Goal: Task Accomplishment & Management: Manage account settings

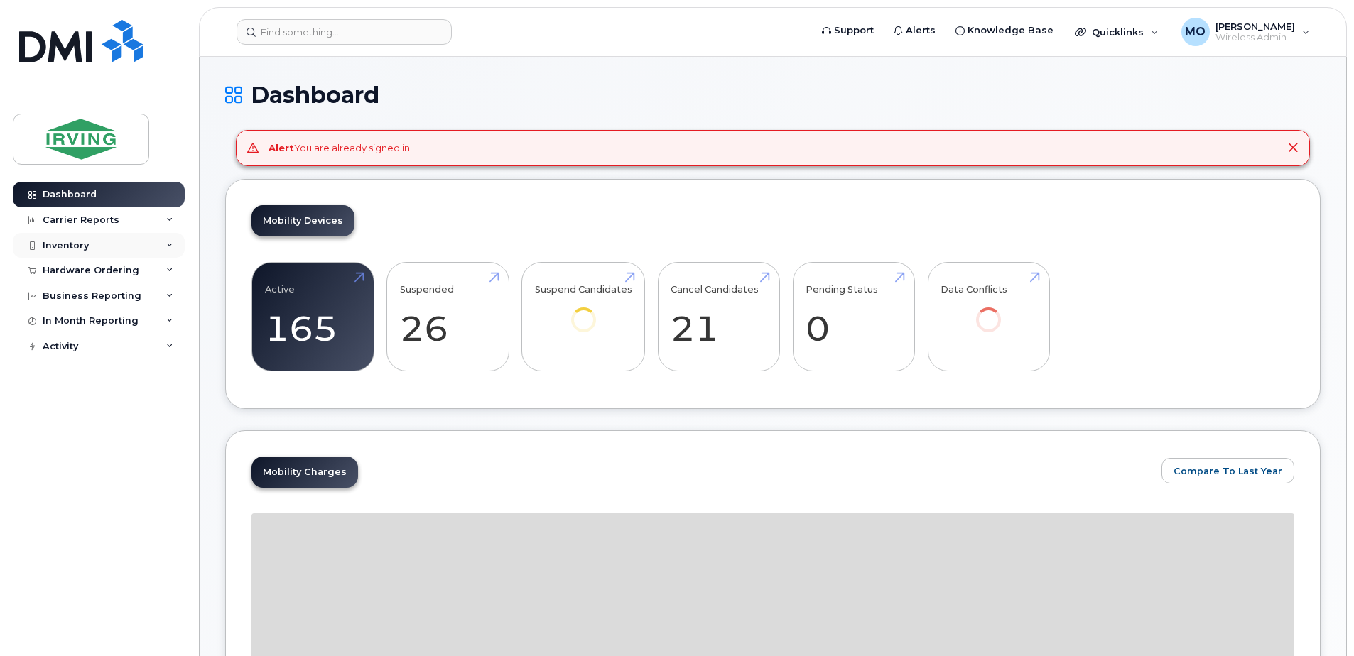
click at [58, 242] on div "Inventory" at bounding box center [66, 245] width 46 height 11
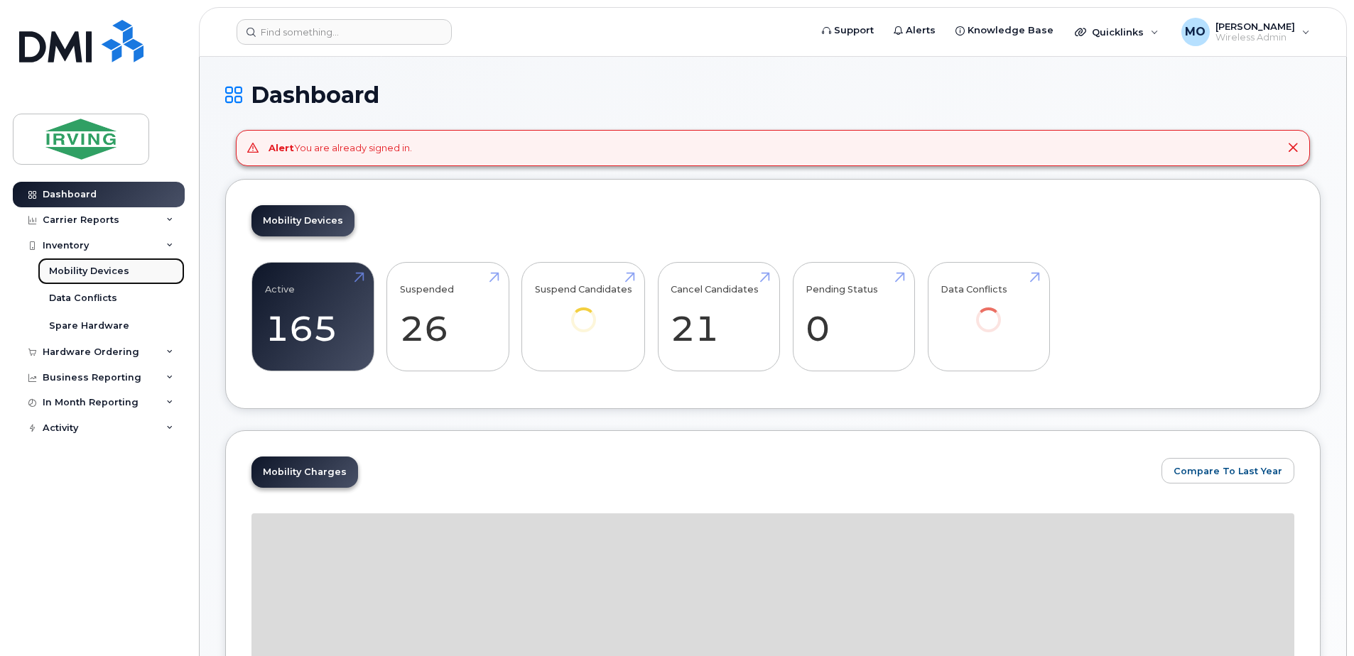
click at [71, 266] on div "Mobility Devices" at bounding box center [89, 271] width 80 height 13
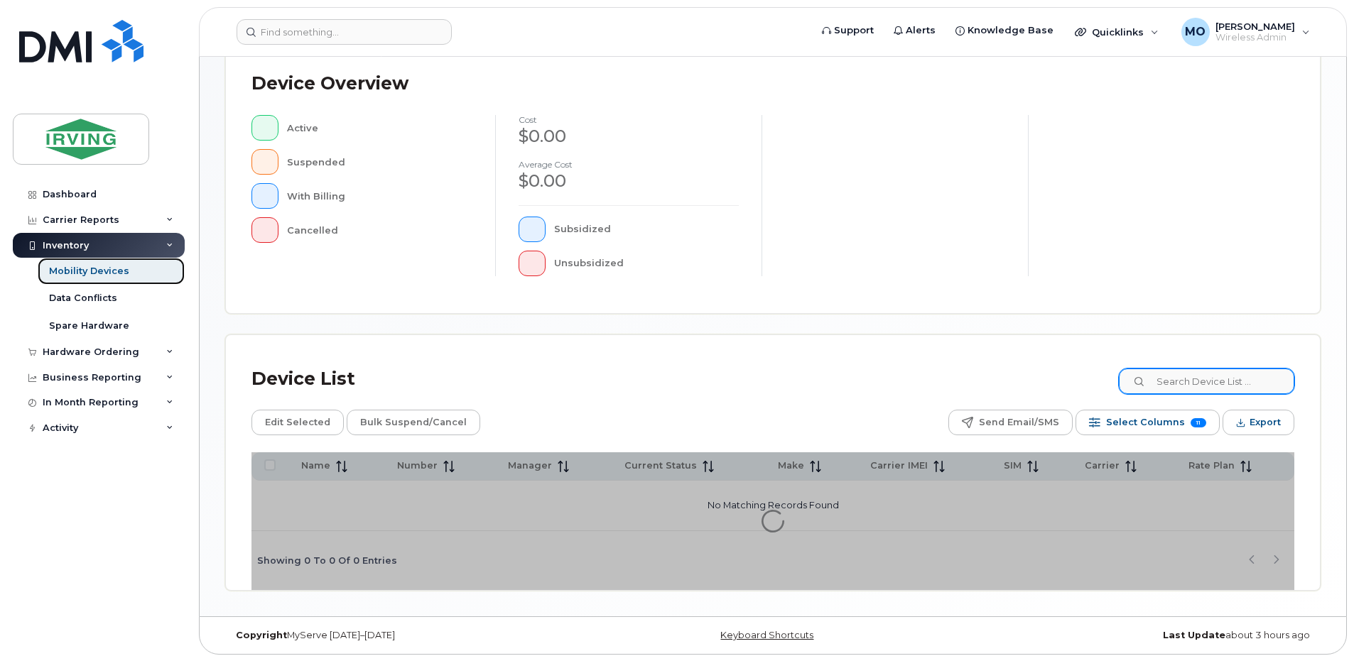
scroll to position [320, 0]
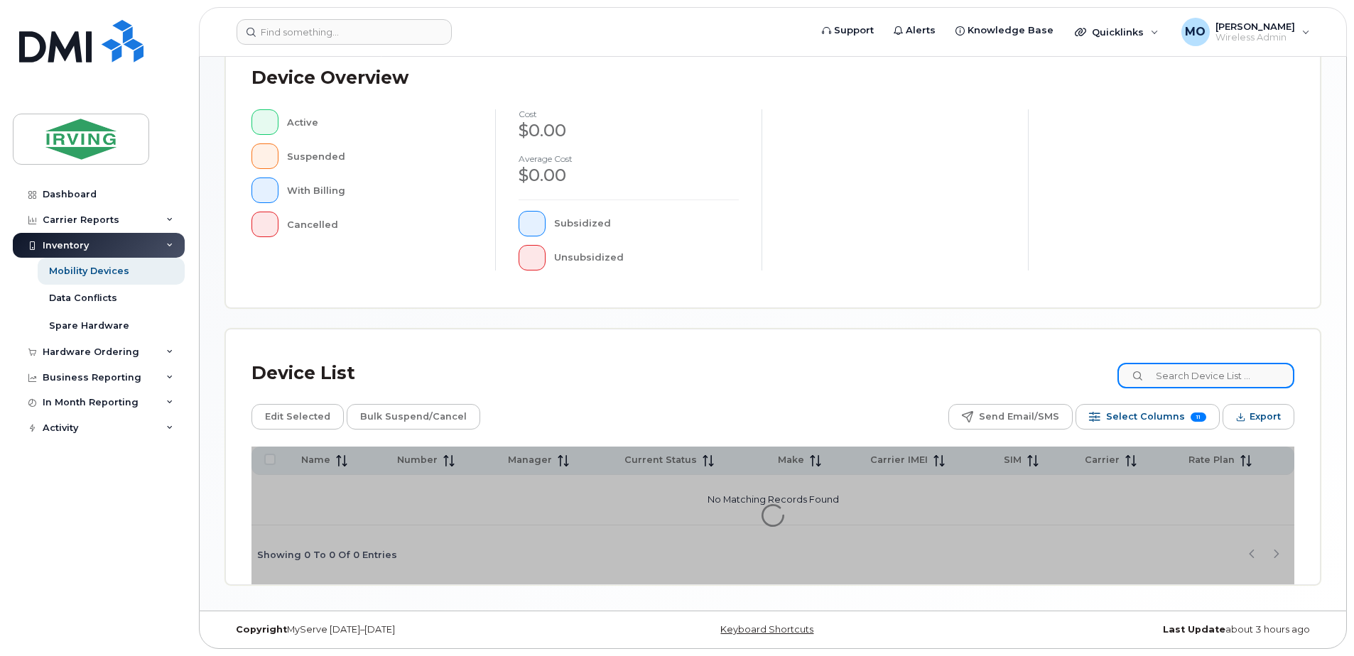
click at [1198, 381] on input at bounding box center [1206, 376] width 177 height 26
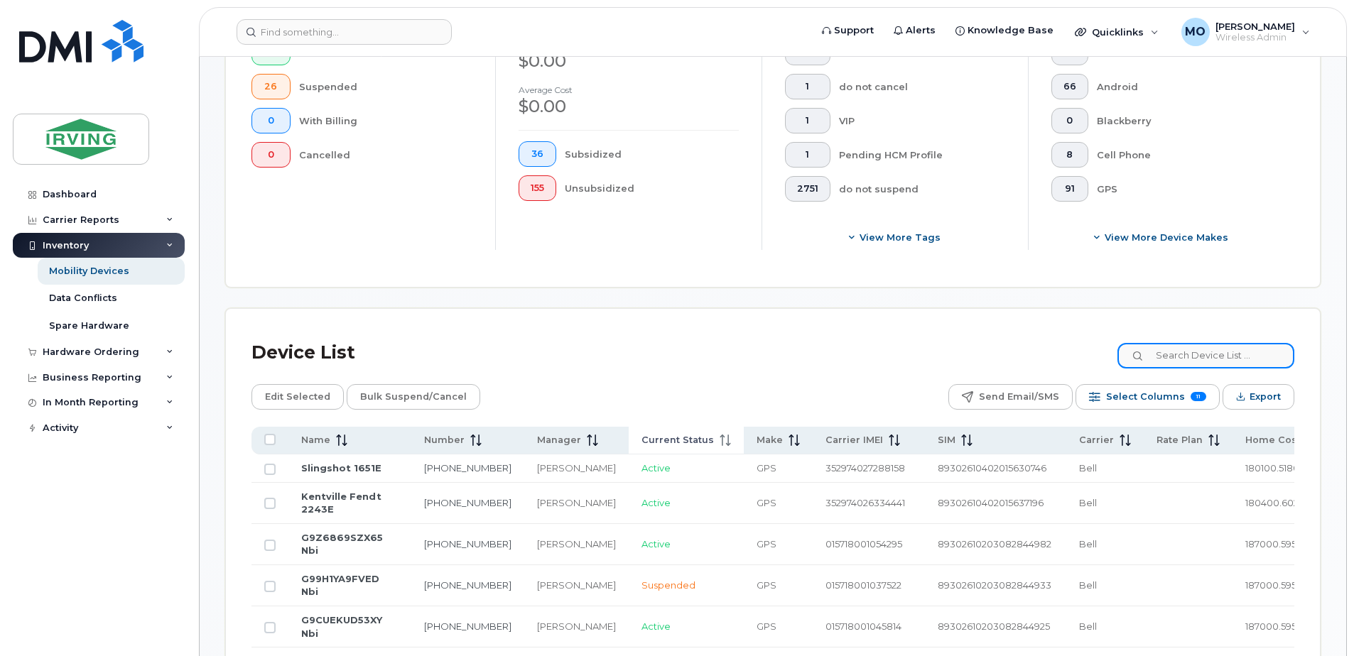
scroll to position [462, 0]
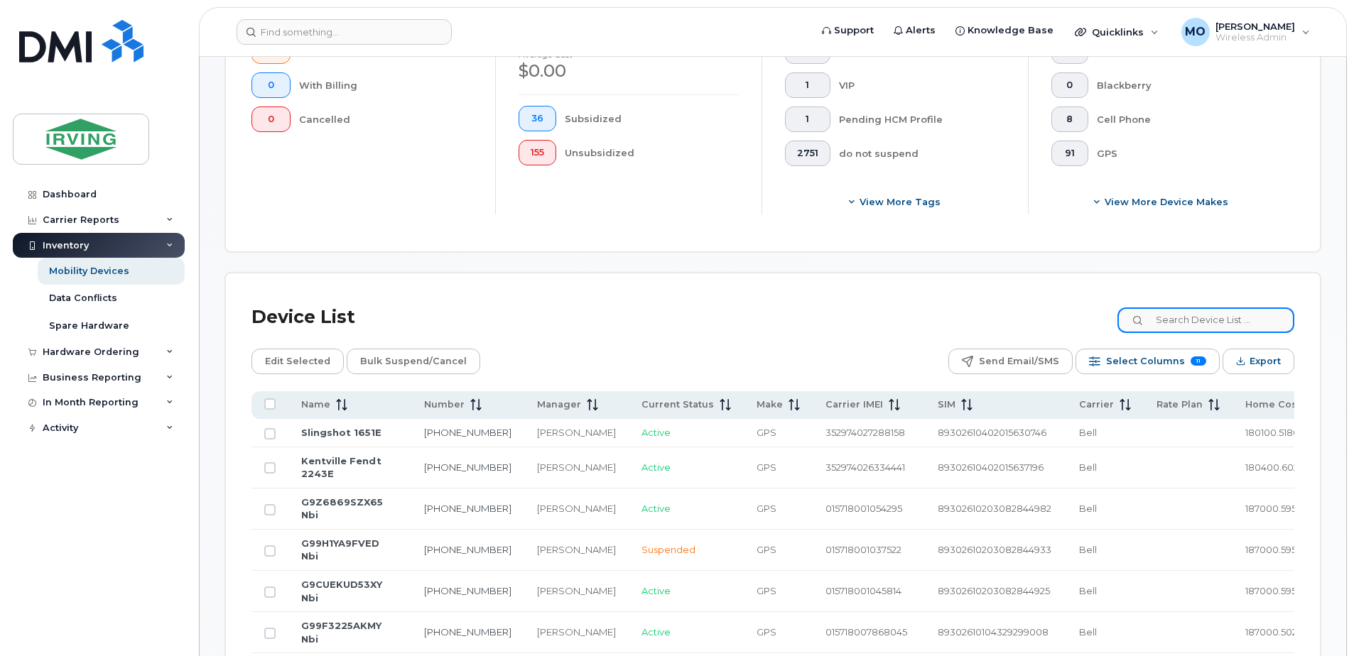
click at [1184, 328] on input at bounding box center [1206, 321] width 177 height 26
type input "7823240732"
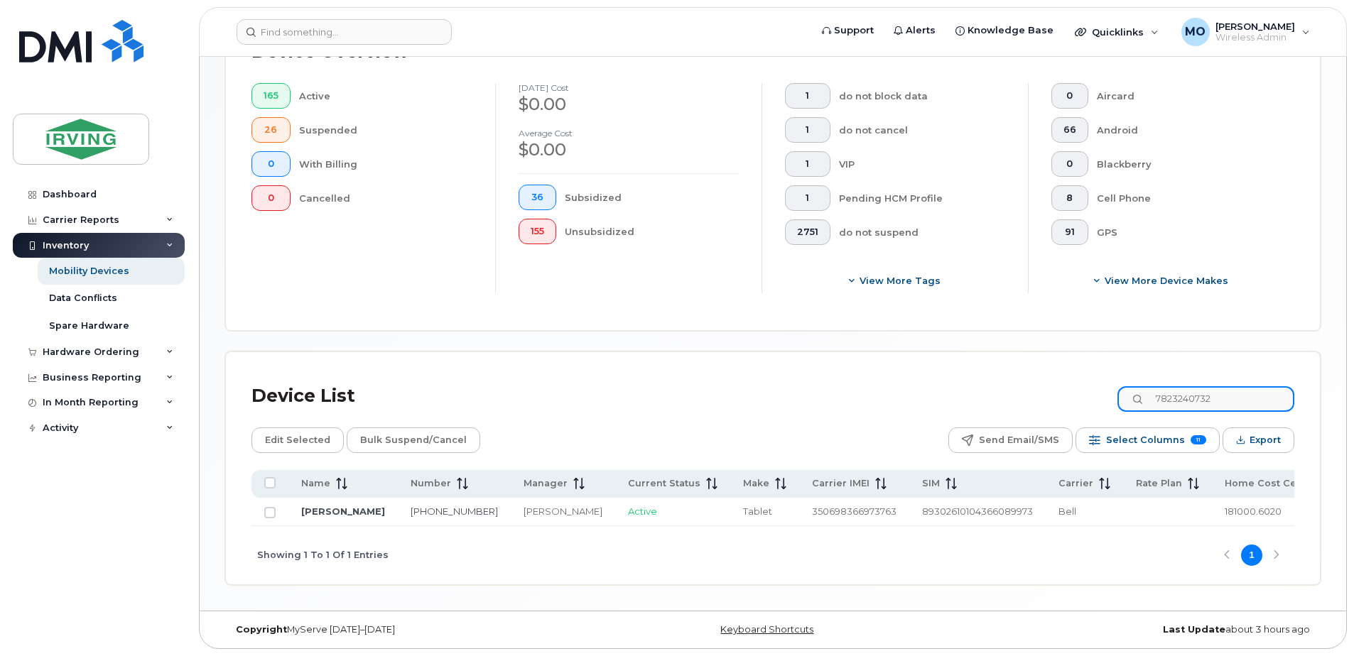
drag, startPoint x: 1255, startPoint y: 386, endPoint x: 1017, endPoint y: 386, distance: 238.0
click at [1017, 386] on div "Device List 7823240732" at bounding box center [772, 396] width 1043 height 37
type input "9023937892"
click at [332, 511] on link "Russ Kelsey" at bounding box center [343, 511] width 84 height 11
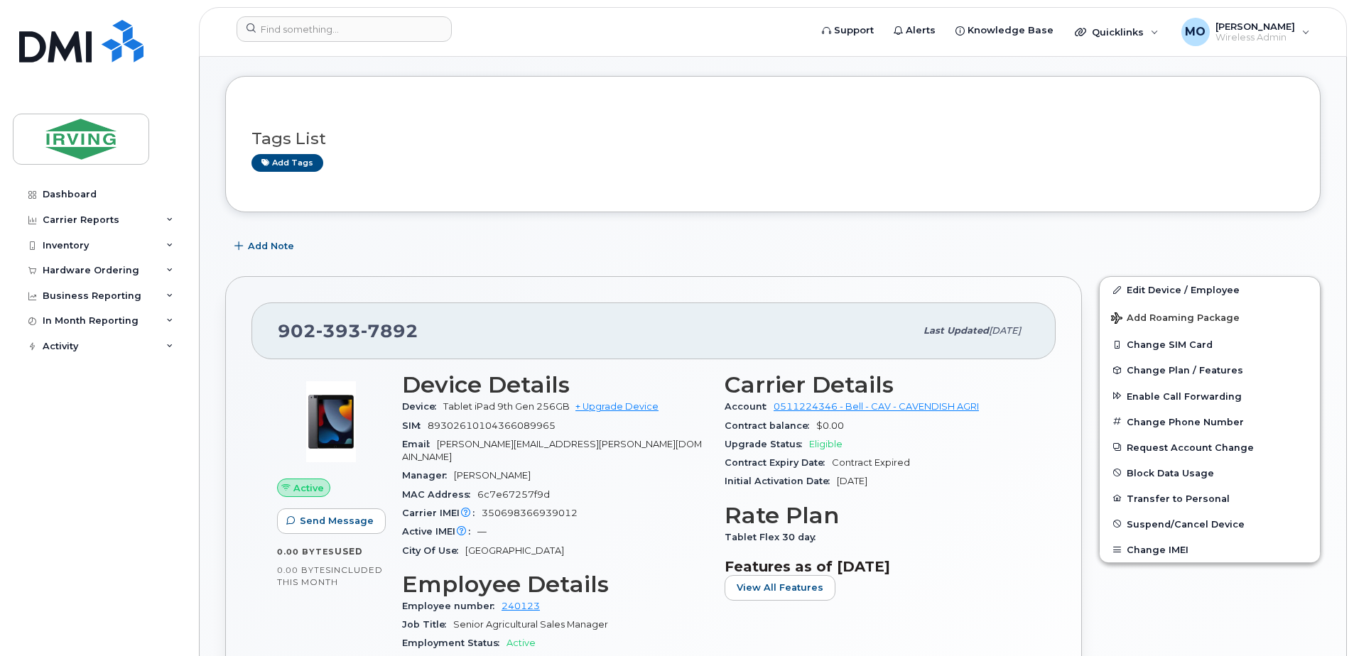
scroll to position [284, 0]
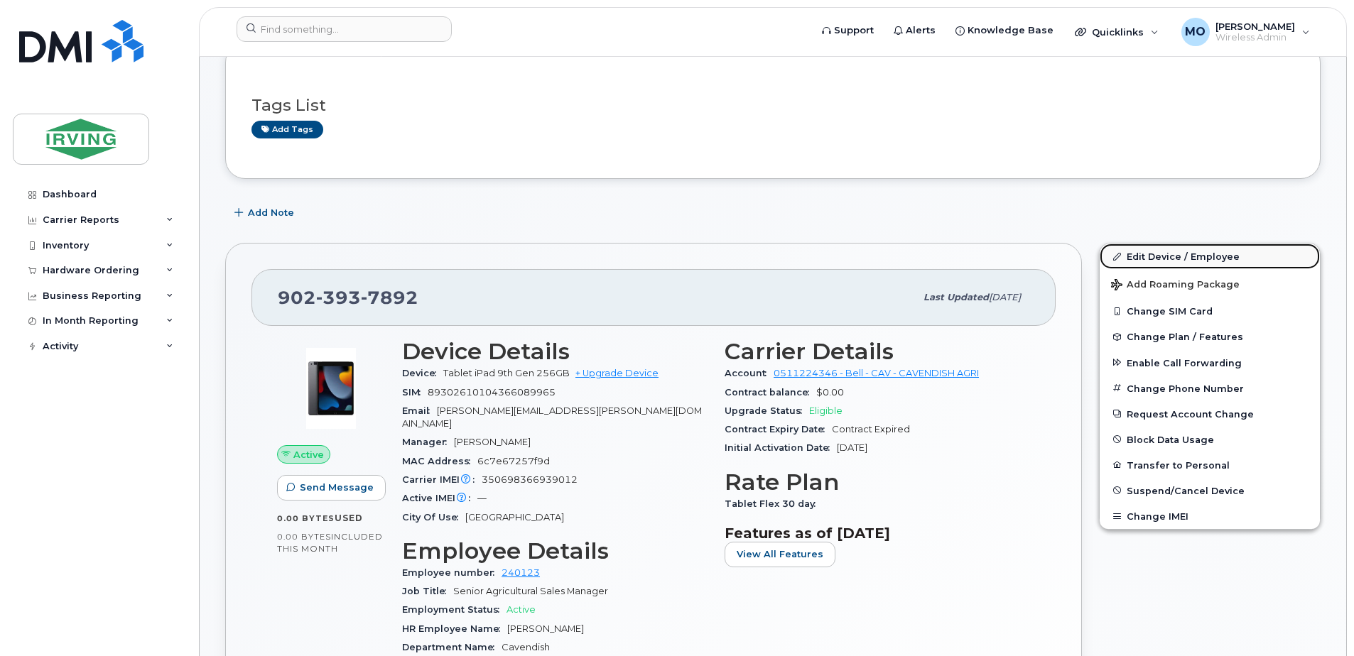
click at [1167, 254] on link "Edit Device / Employee" at bounding box center [1210, 257] width 220 height 26
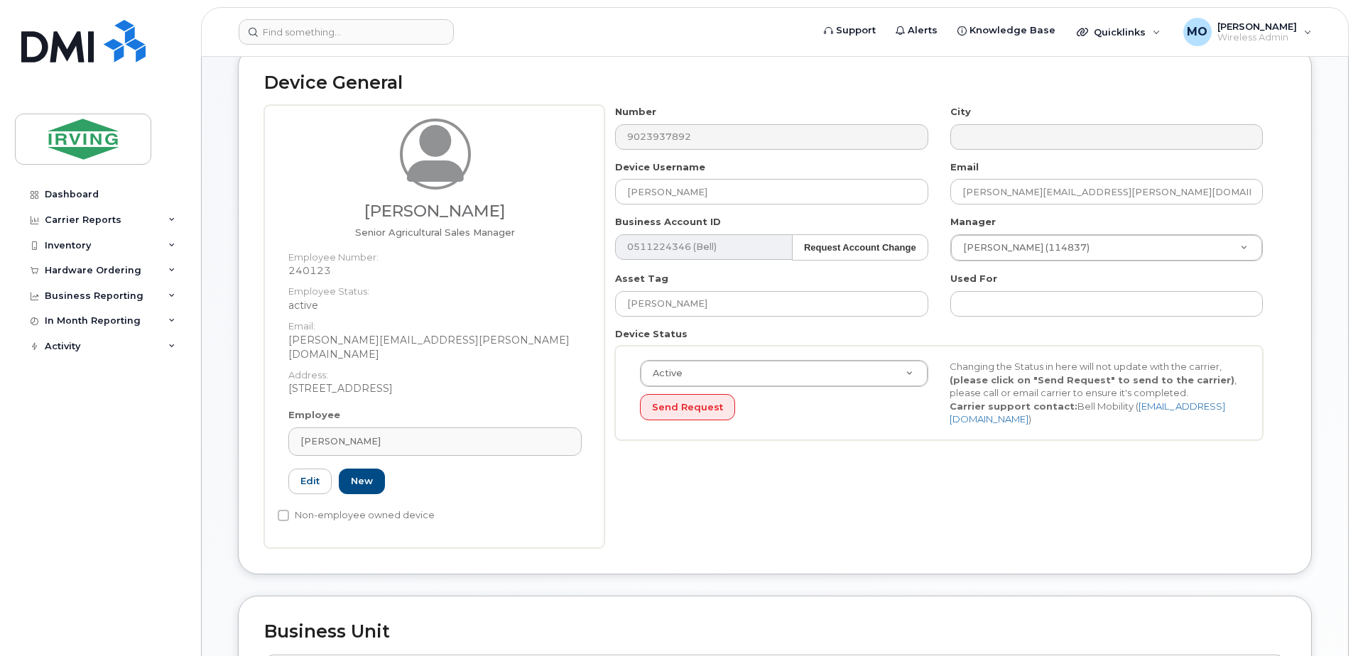
scroll to position [213, 0]
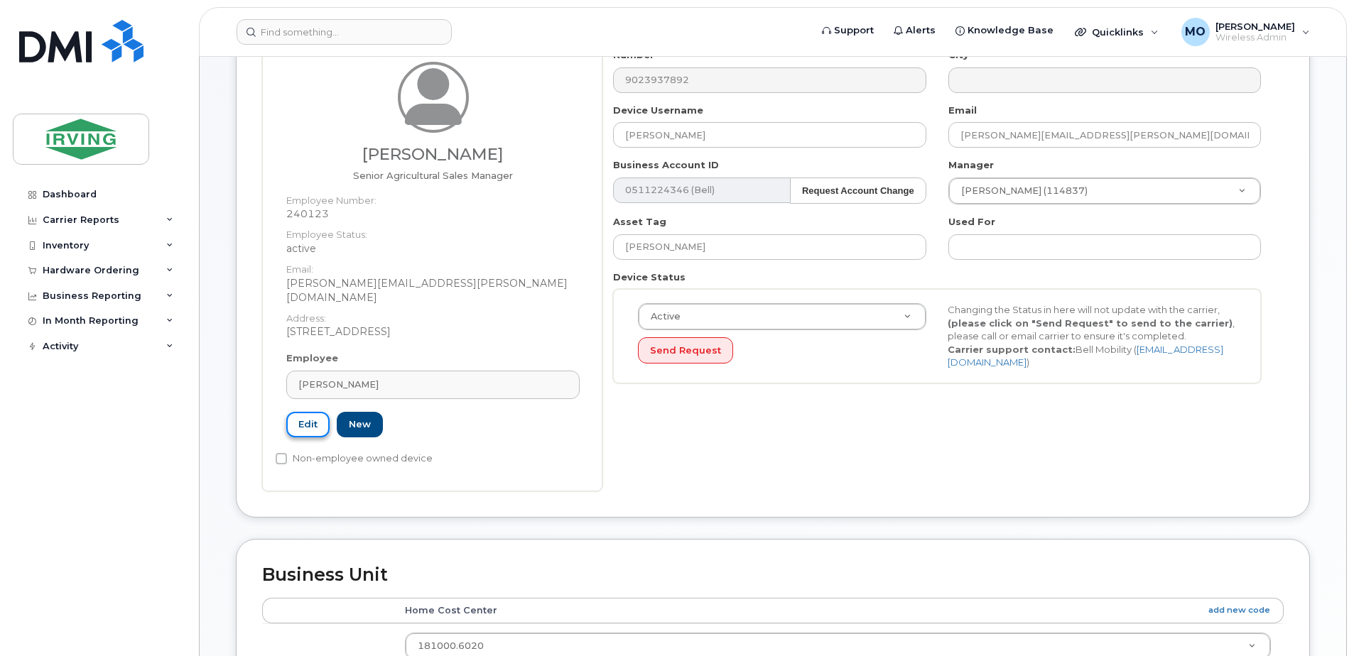
click at [326, 413] on link "Edit" at bounding box center [307, 425] width 43 height 26
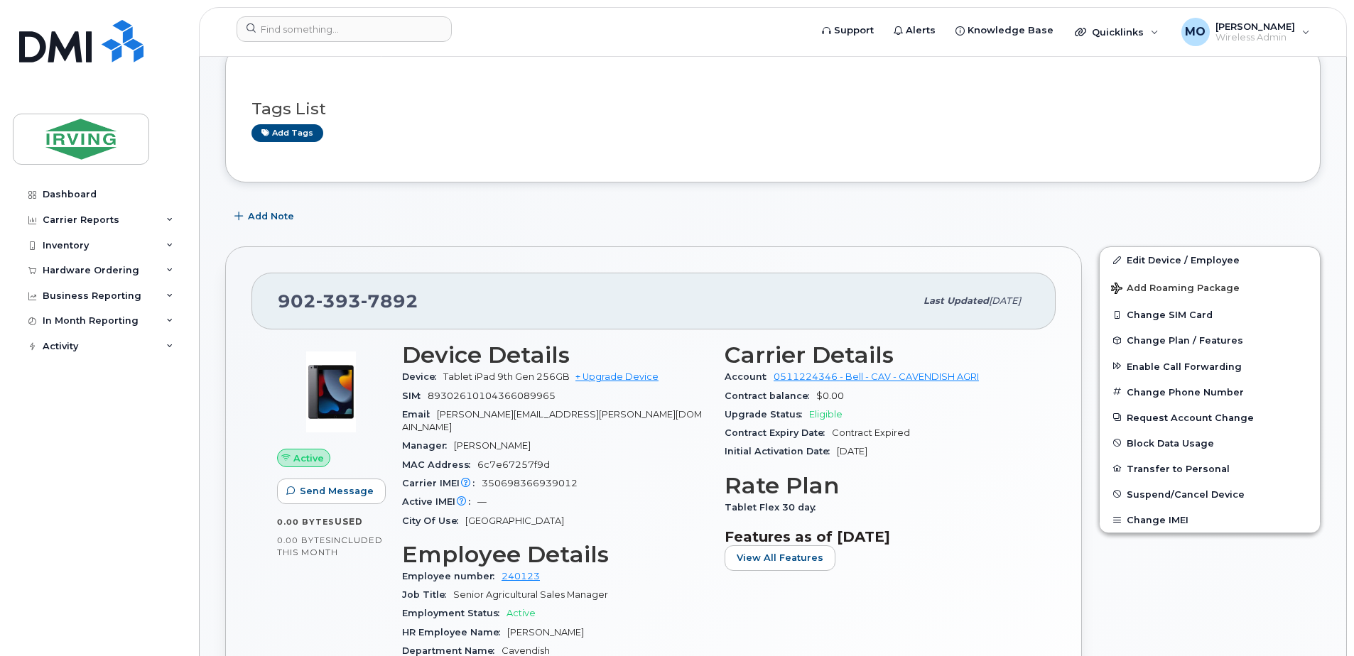
scroll to position [213, 0]
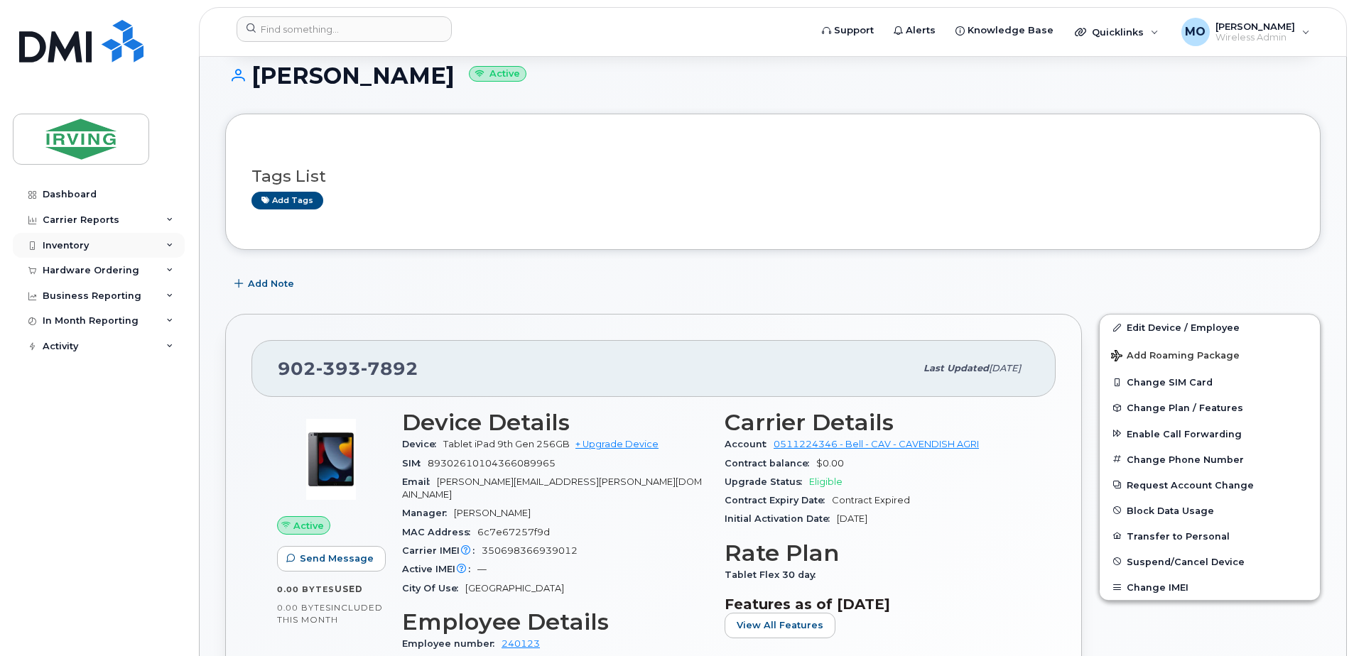
click at [87, 244] on div "Inventory" at bounding box center [66, 245] width 46 height 11
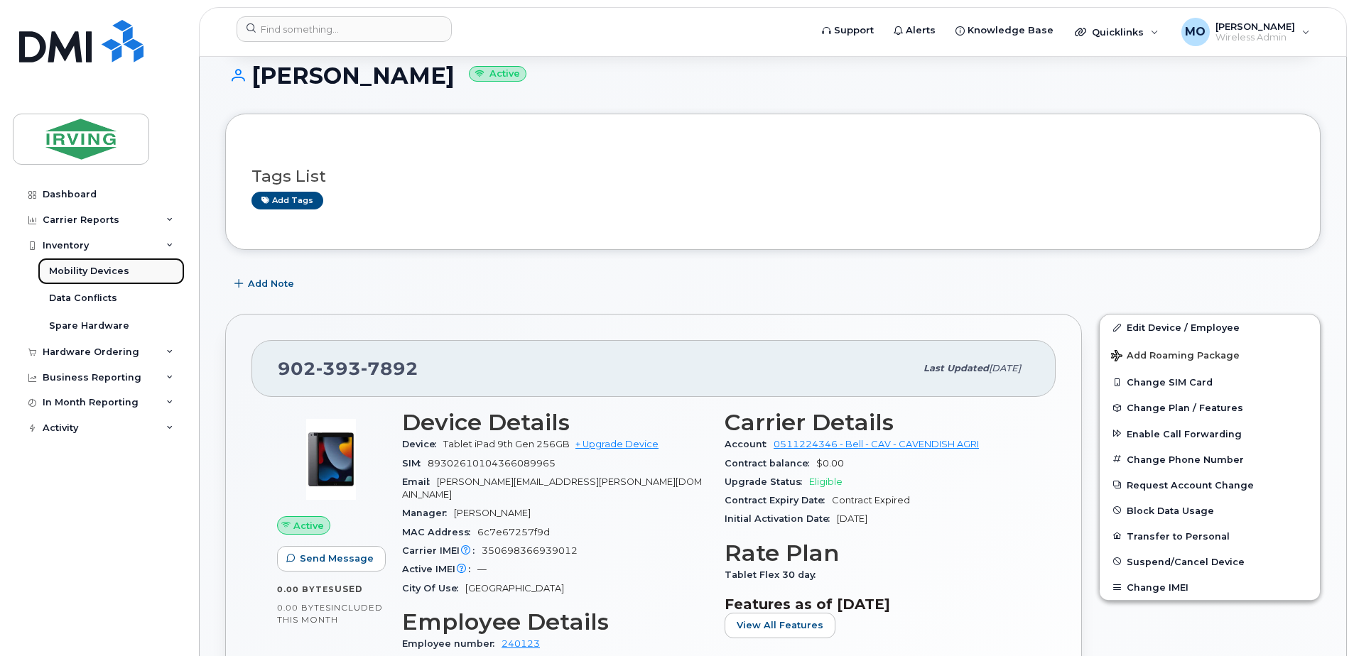
click at [89, 271] on div "Mobility Devices" at bounding box center [89, 271] width 80 height 13
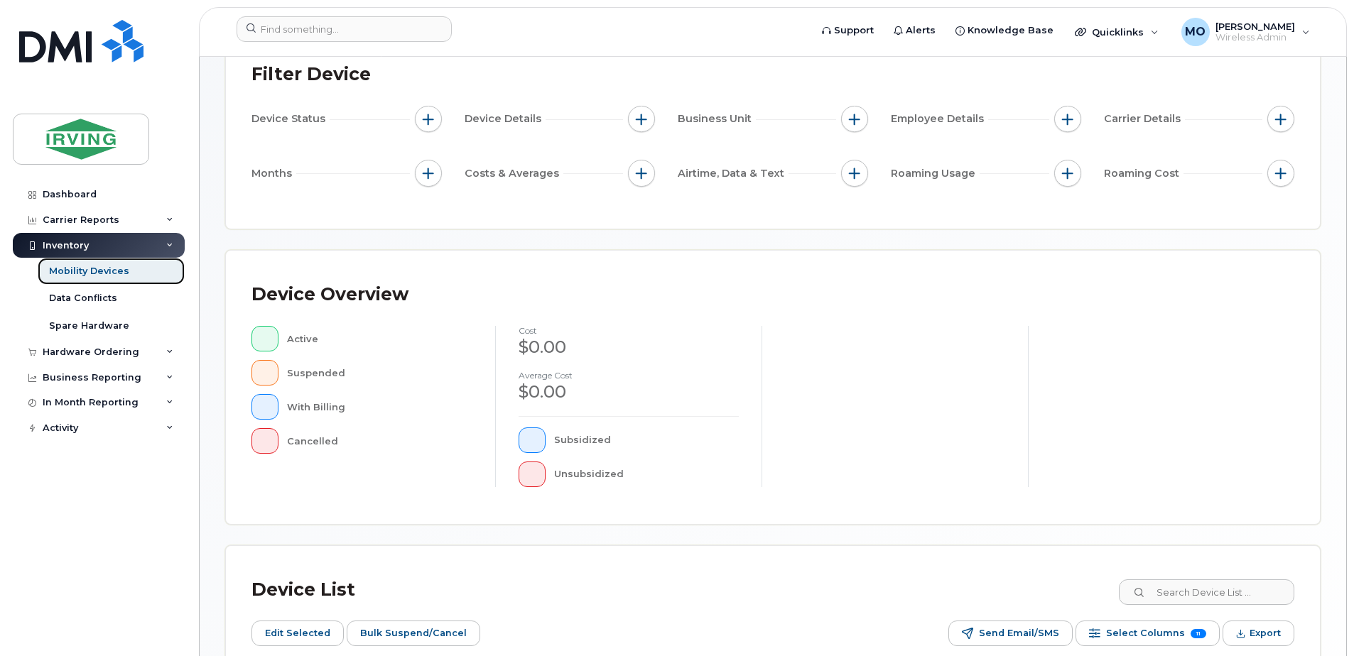
scroll to position [284, 0]
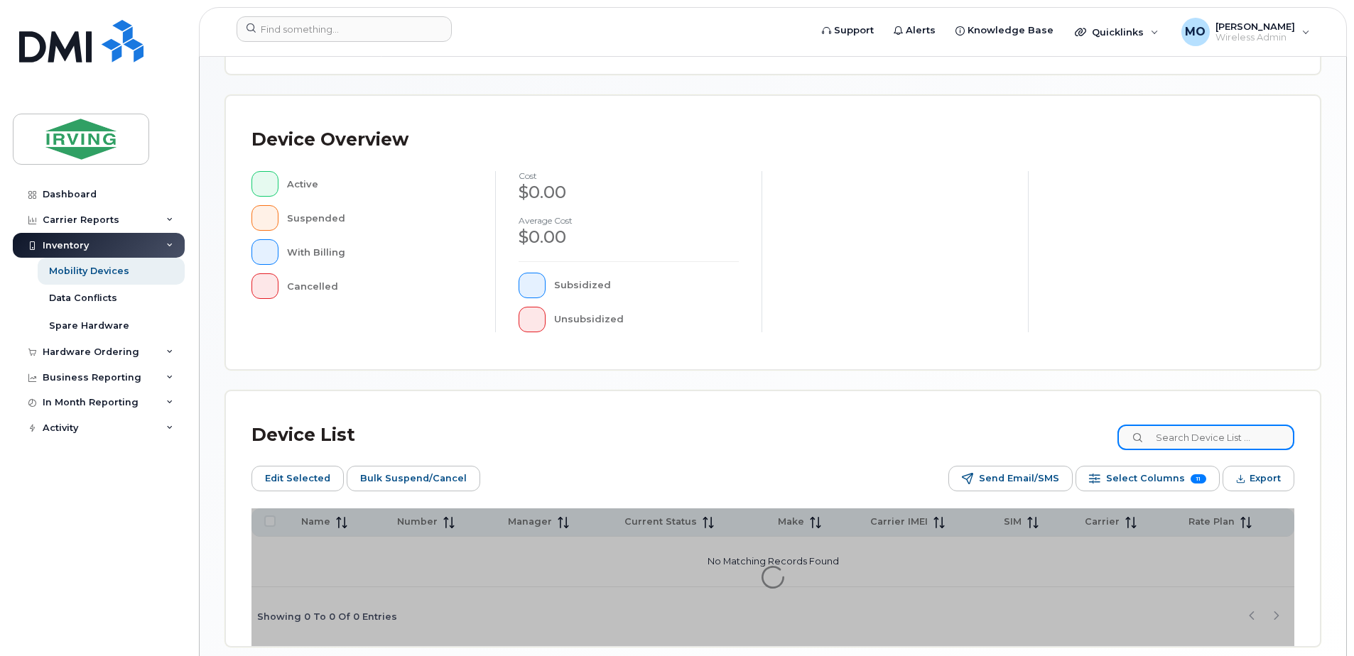
click at [1177, 428] on input at bounding box center [1206, 438] width 177 height 26
type input "7"
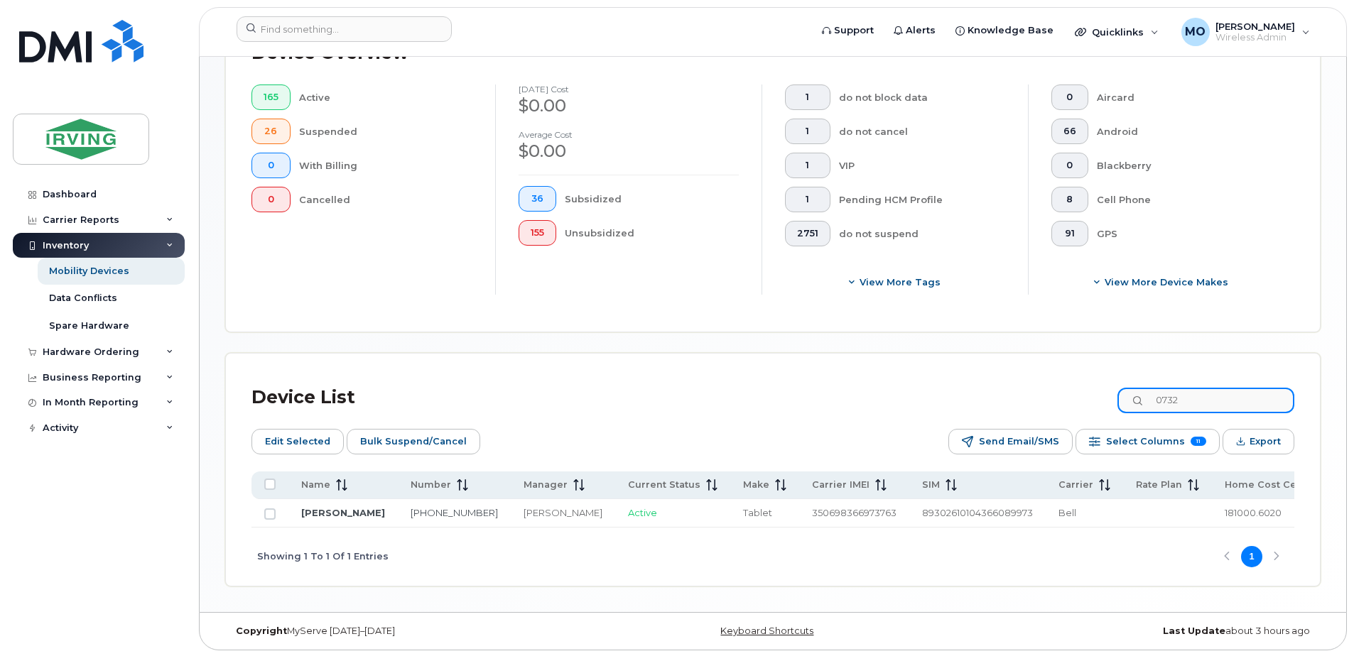
scroll to position [423, 0]
type input "0732"
click at [319, 506] on link "[PERSON_NAME]" at bounding box center [343, 511] width 84 height 11
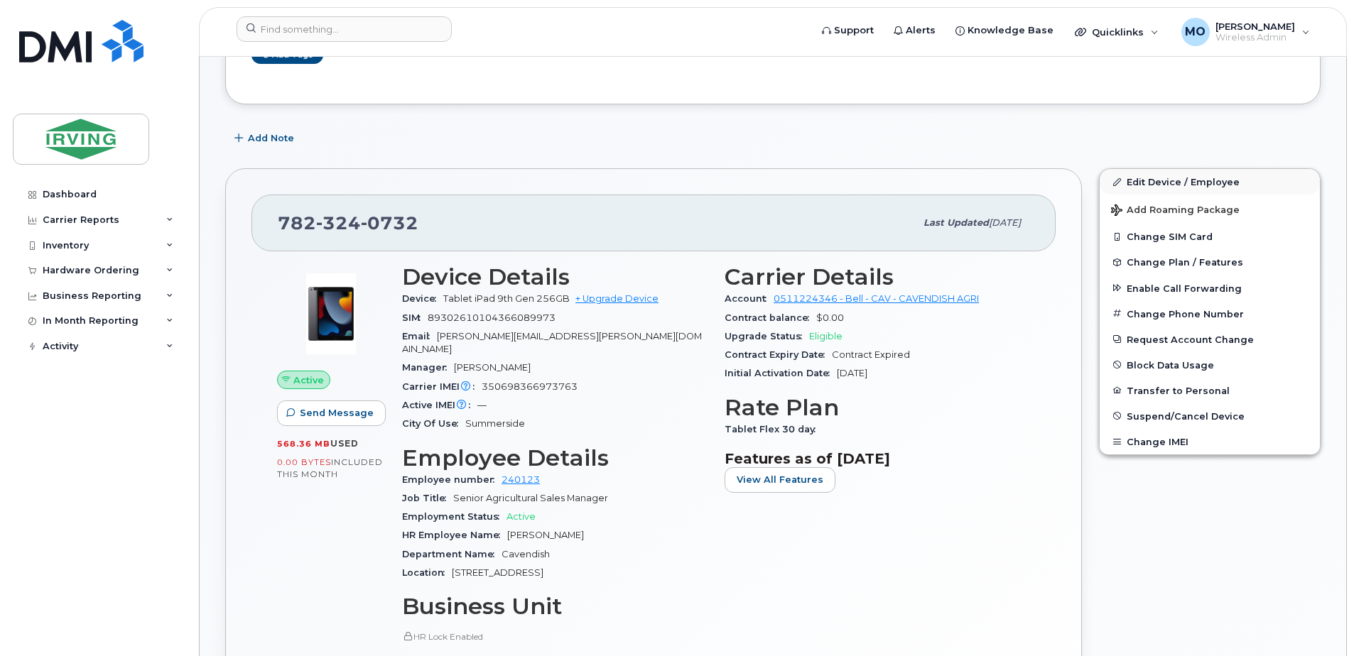
scroll to position [355, 0]
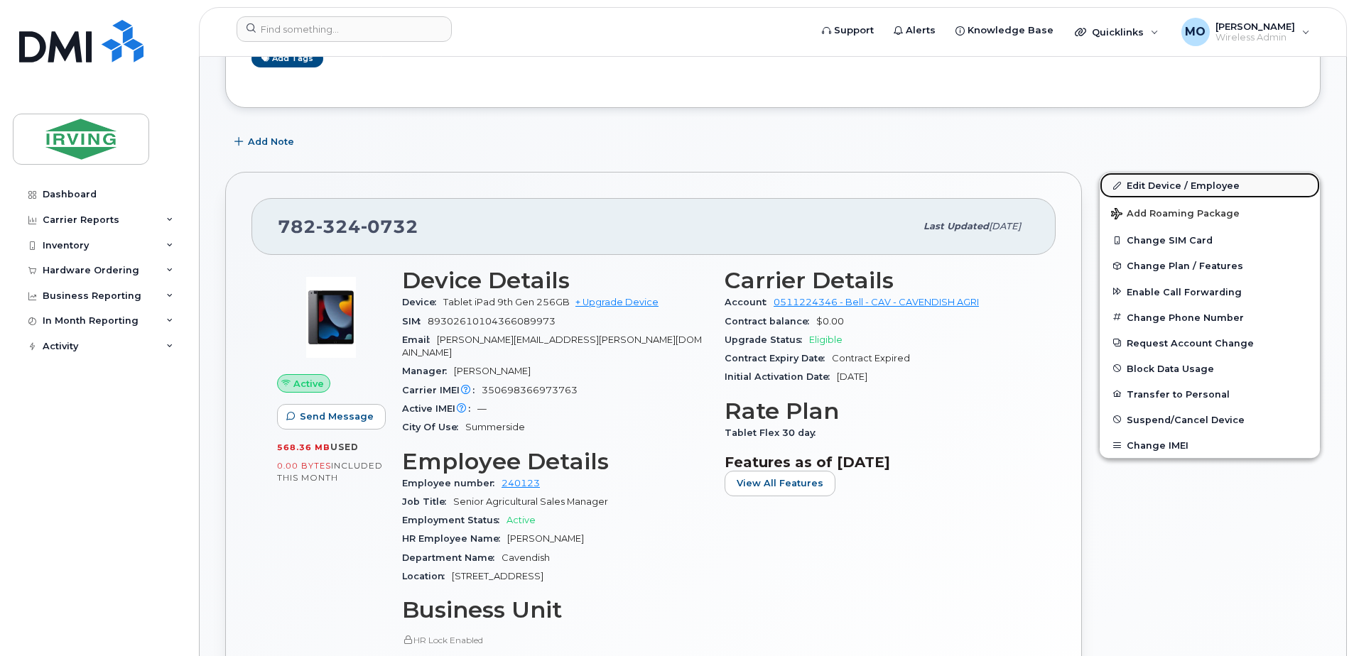
click at [1173, 188] on link "Edit Device / Employee" at bounding box center [1210, 186] width 220 height 26
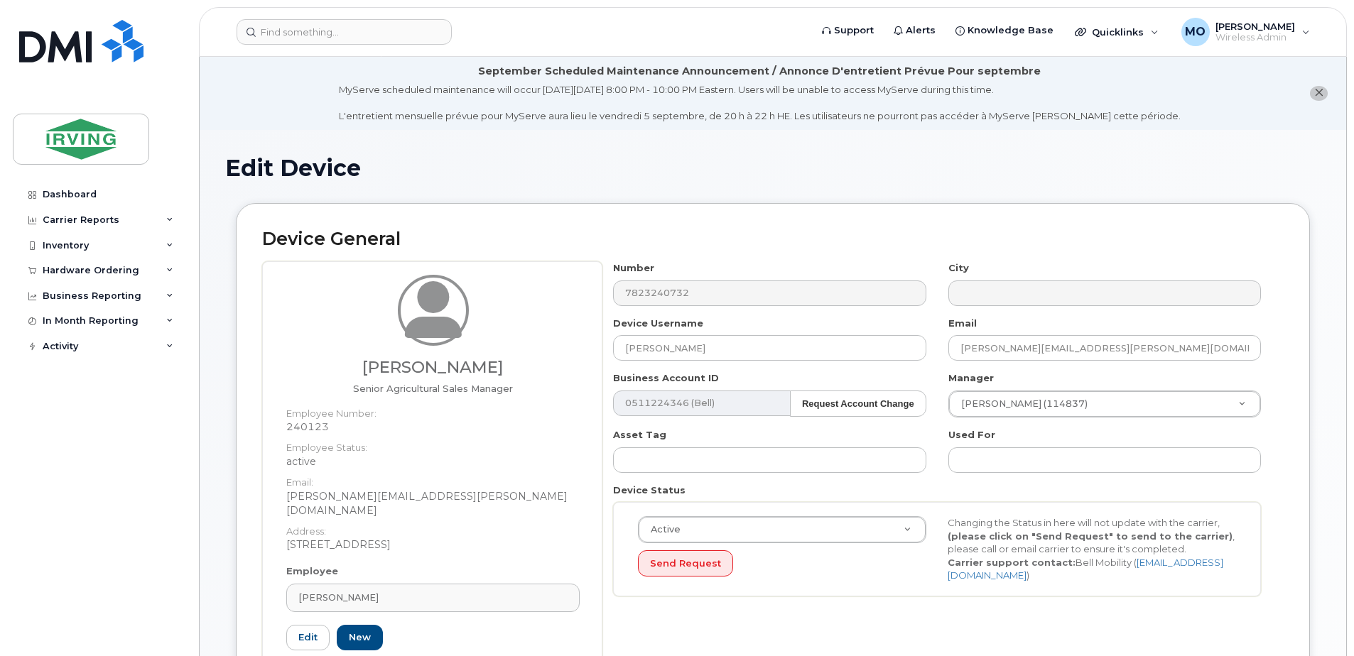
scroll to position [213, 0]
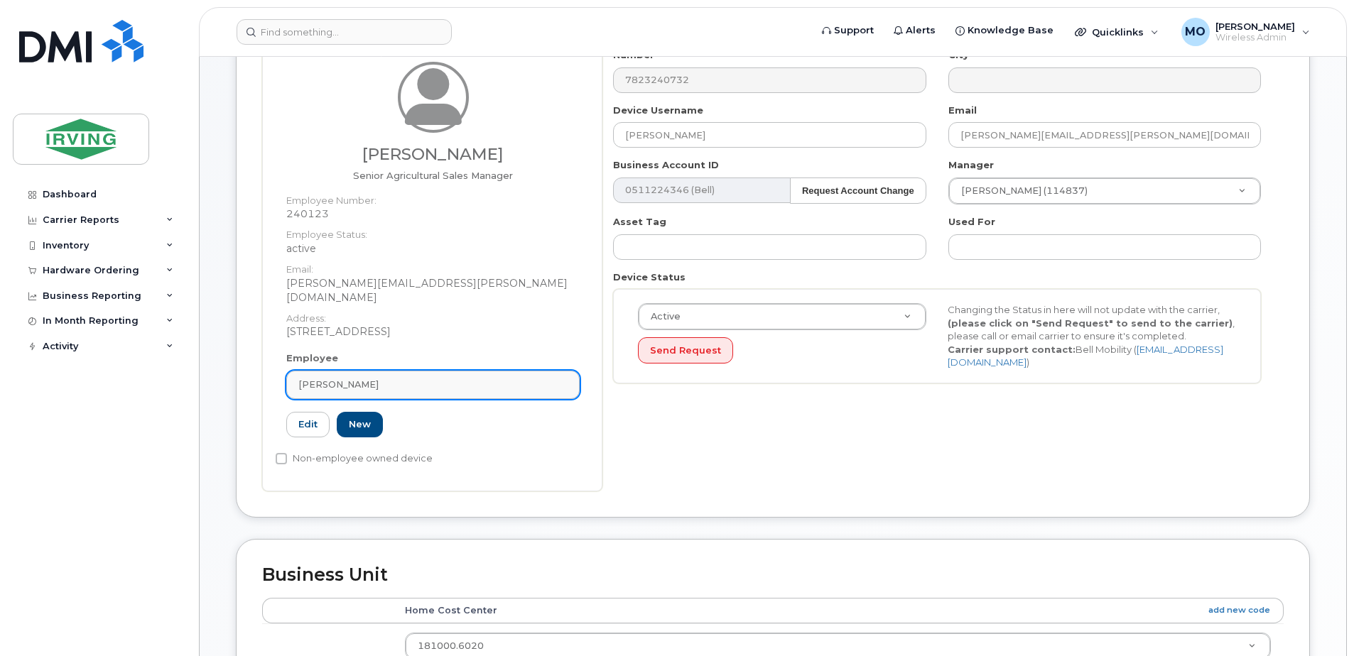
click at [389, 378] on div "Russell Kelsey" at bounding box center [432, 384] width 269 height 13
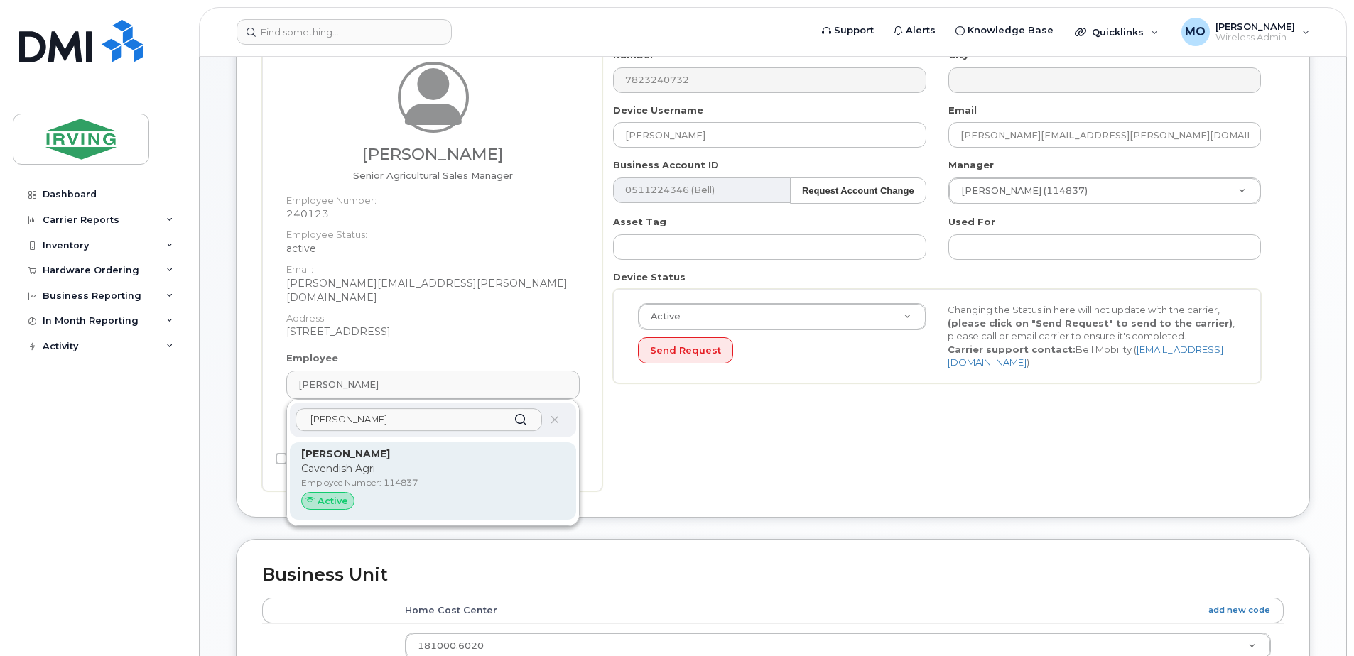
type input "nathan Macf"
click at [390, 462] on p "Cavendish Agri" at bounding box center [433, 469] width 264 height 15
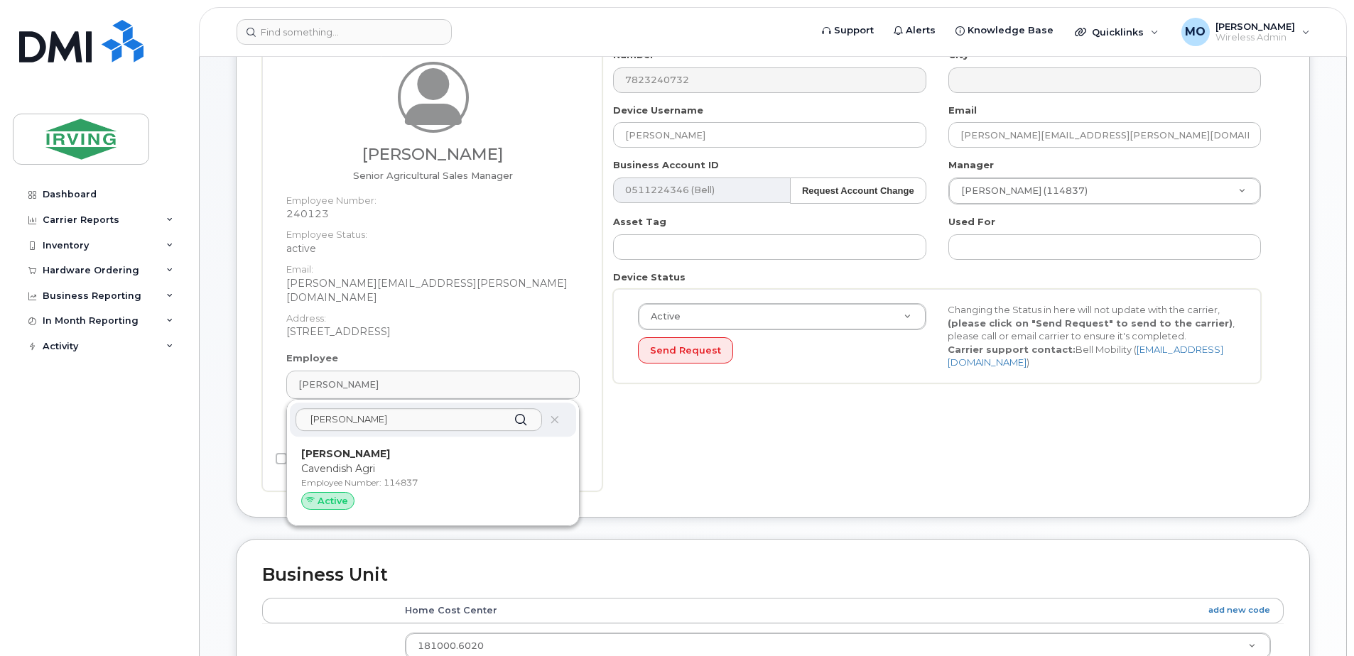
type input "114837"
type input "[PERSON_NAME]"
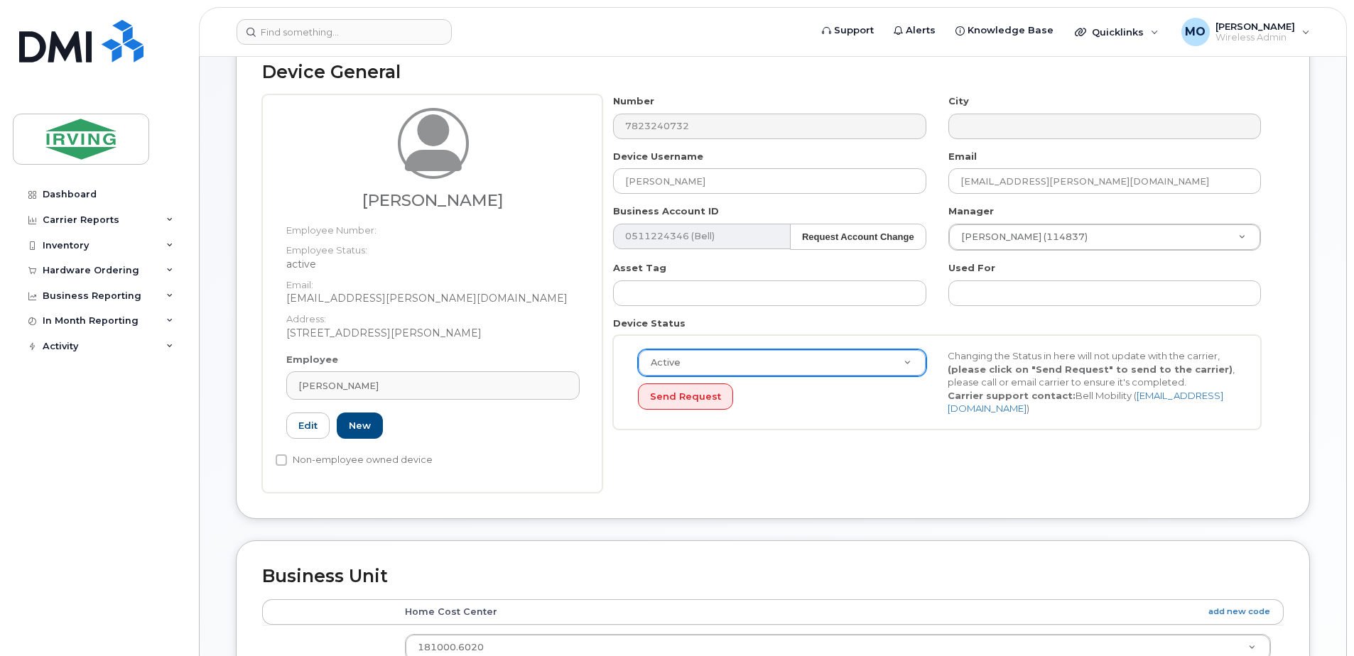
scroll to position [142, 0]
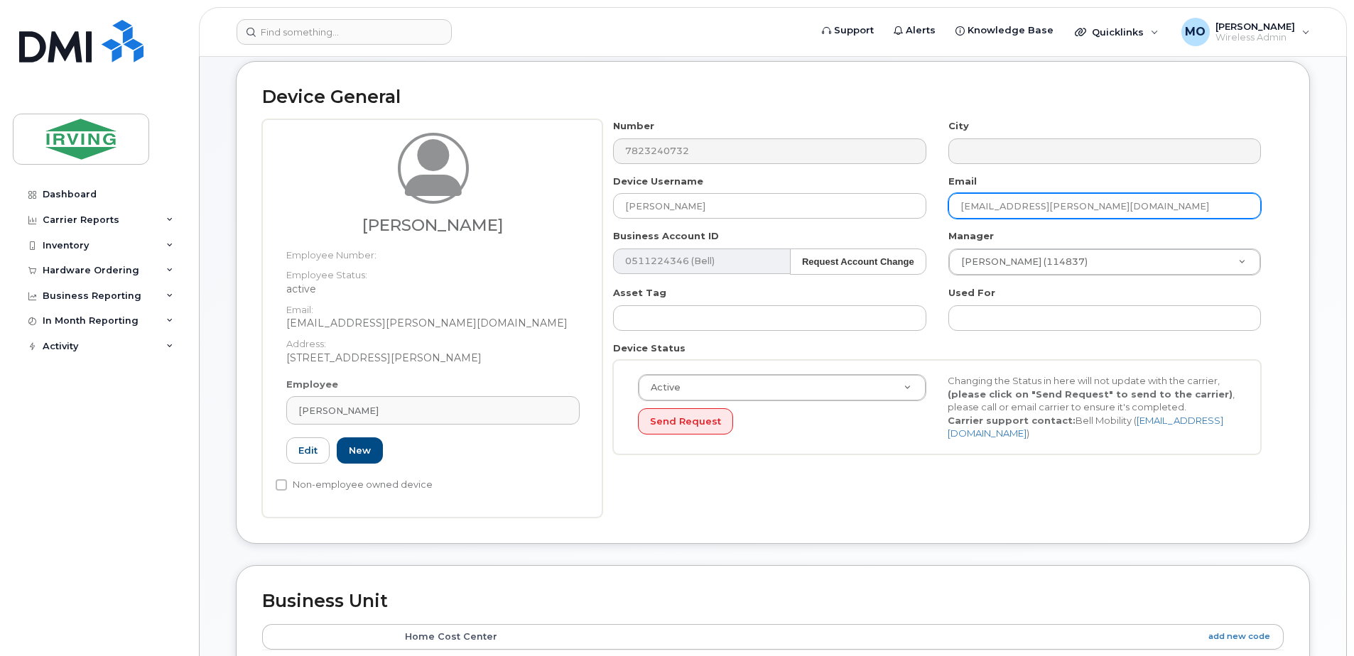
click at [1094, 209] on input "macfadyen.nathan@cavendish-agri.com" at bounding box center [1104, 206] width 313 height 26
drag, startPoint x: 1171, startPoint y: 210, endPoint x: 751, endPoint y: 205, distance: 420.6
click at [774, 207] on div "Number 7823240732 City Device Username Nathan MacFadyen Email macfadyen.nathan@…" at bounding box center [937, 292] width 670 height 346
type input "K"
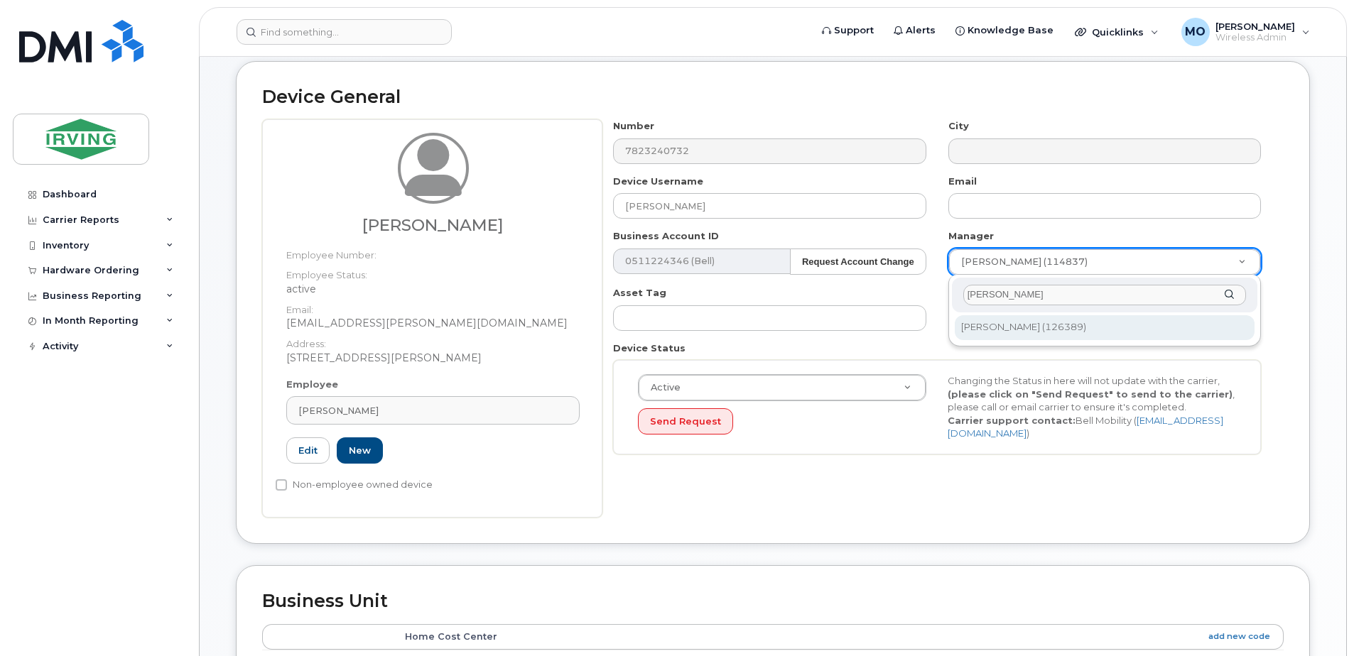
type input "John Mack"
type input "1466508"
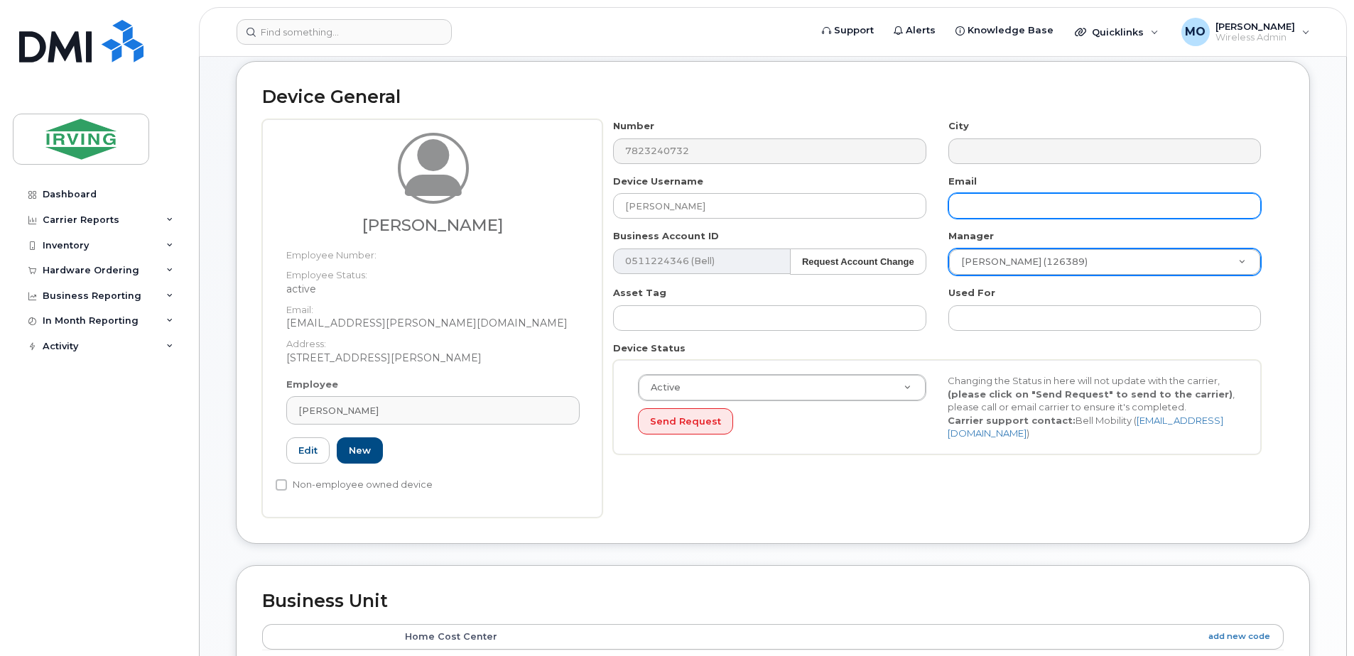
click at [985, 201] on input "text" at bounding box center [1104, 206] width 313 height 26
type input "macfadyen.nathan@cavendish-agri.com"
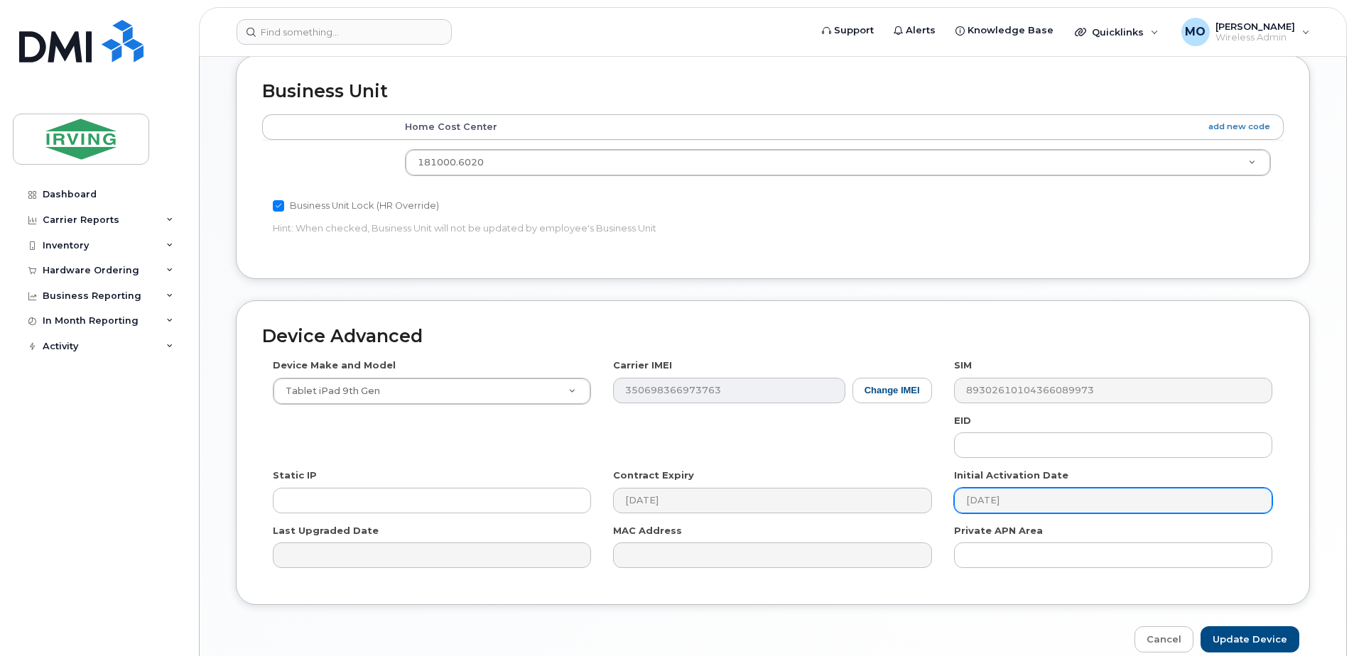
scroll to position [720, 0]
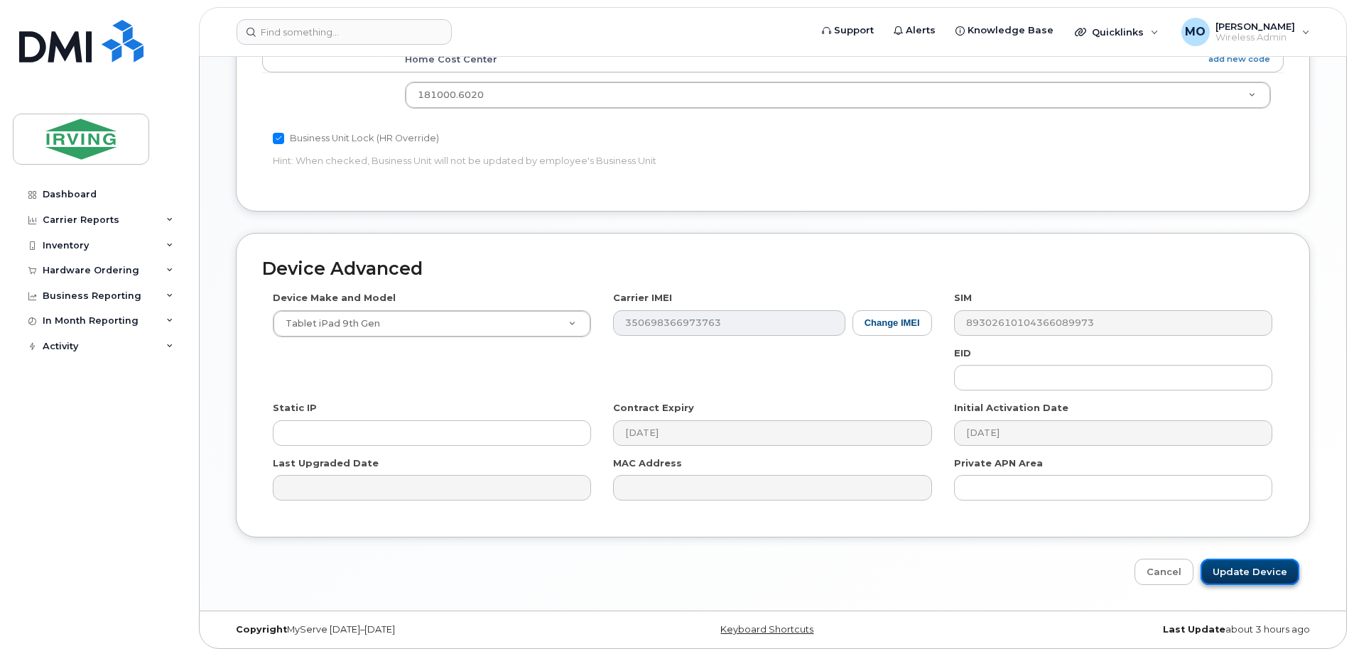
click at [1246, 572] on input "Update Device" at bounding box center [1250, 572] width 99 height 26
type input "Saving..."
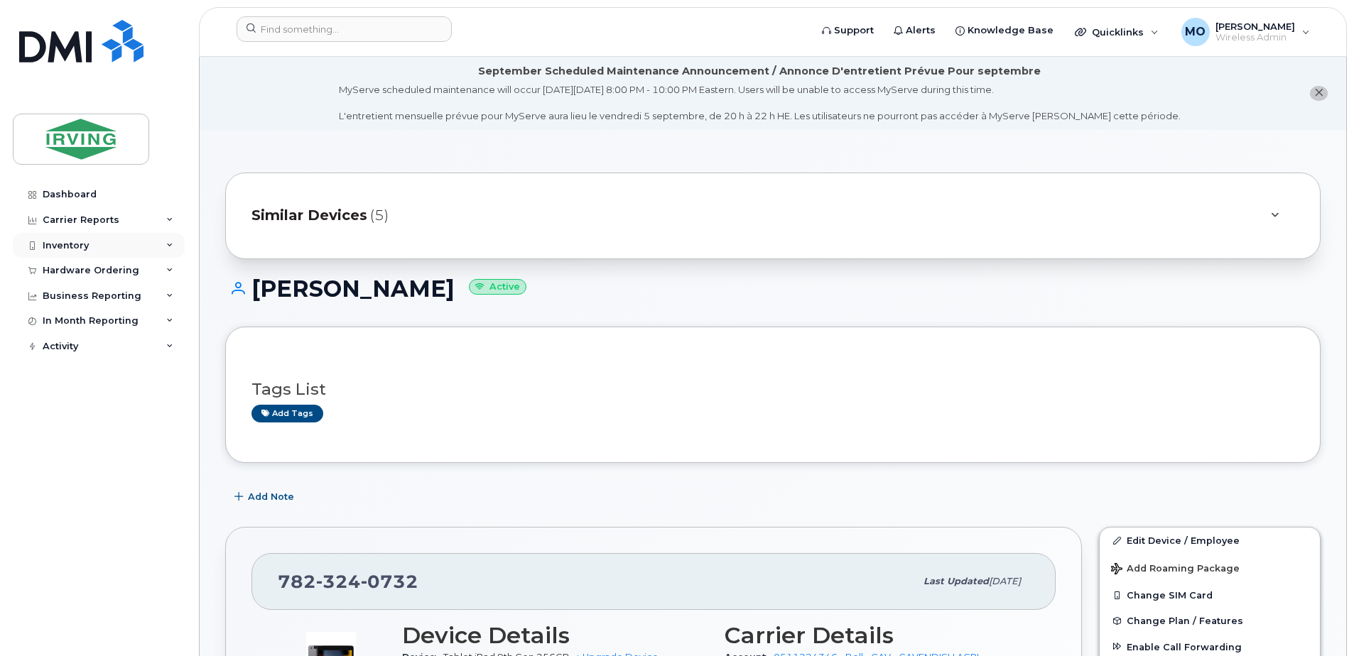
click at [59, 247] on div "Inventory" at bounding box center [66, 245] width 46 height 11
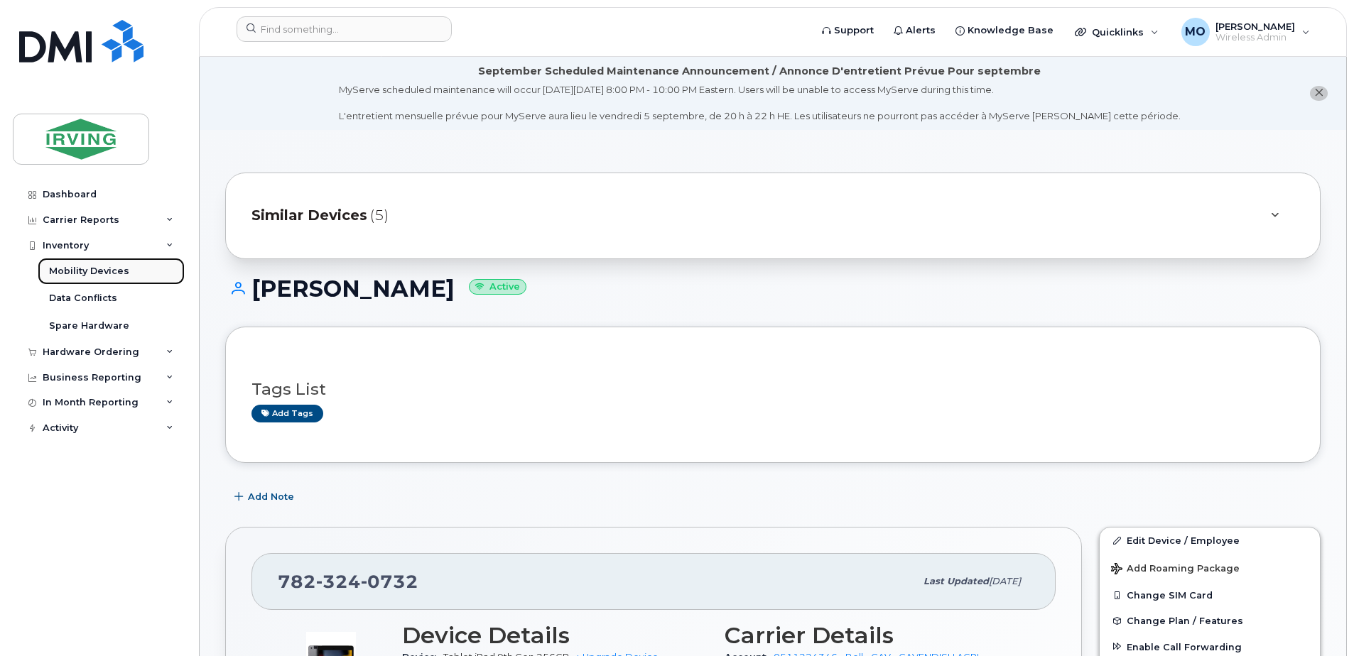
click at [71, 272] on div "Mobility Devices" at bounding box center [89, 271] width 80 height 13
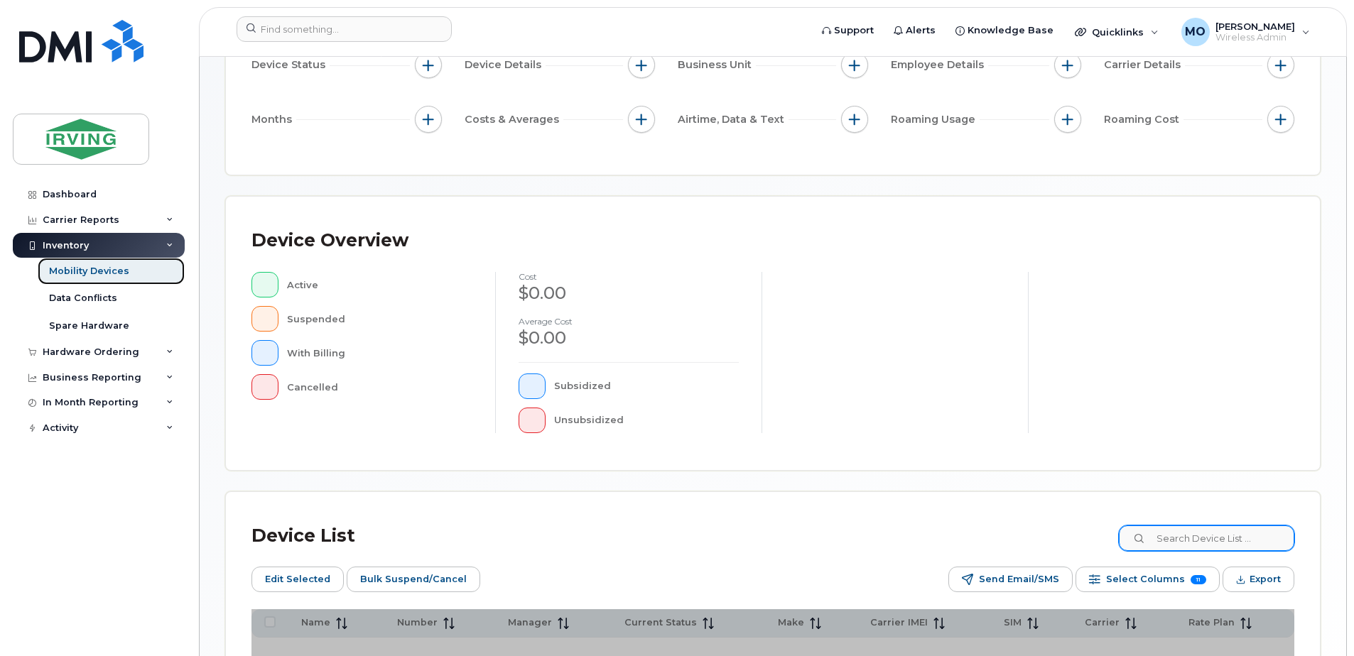
scroll to position [284, 0]
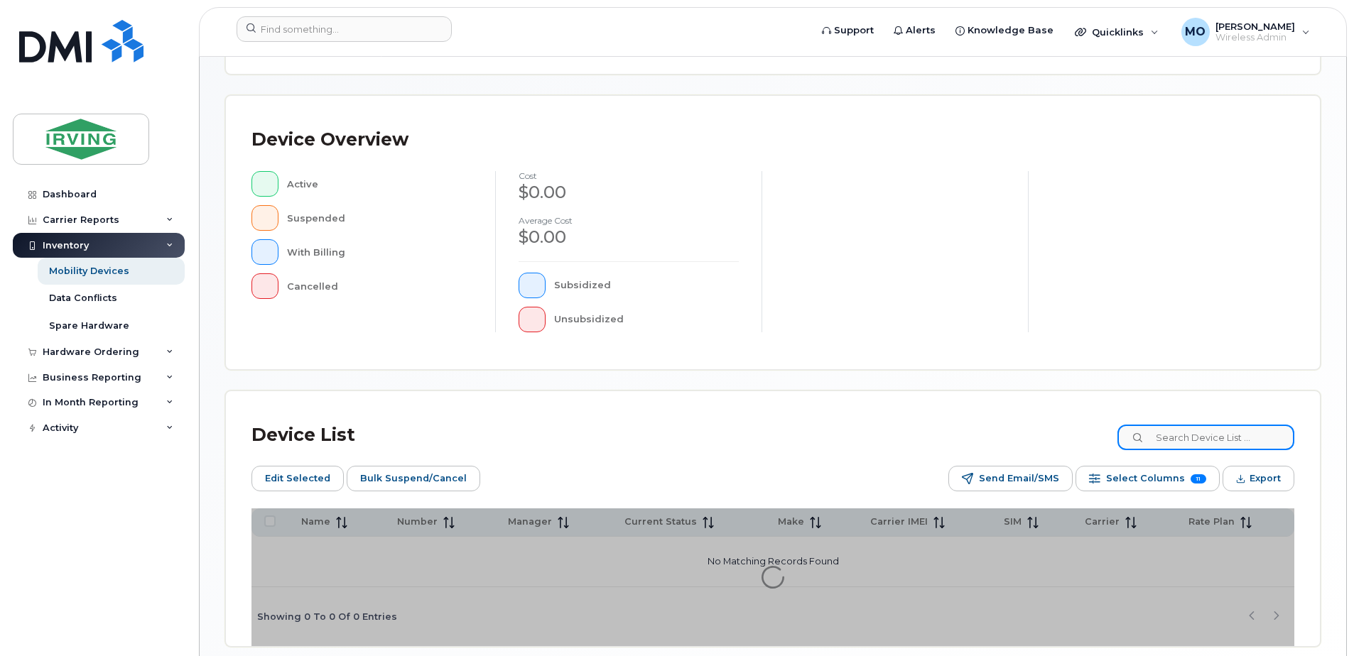
click at [1215, 438] on input at bounding box center [1206, 438] width 177 height 26
type input "5063780056"
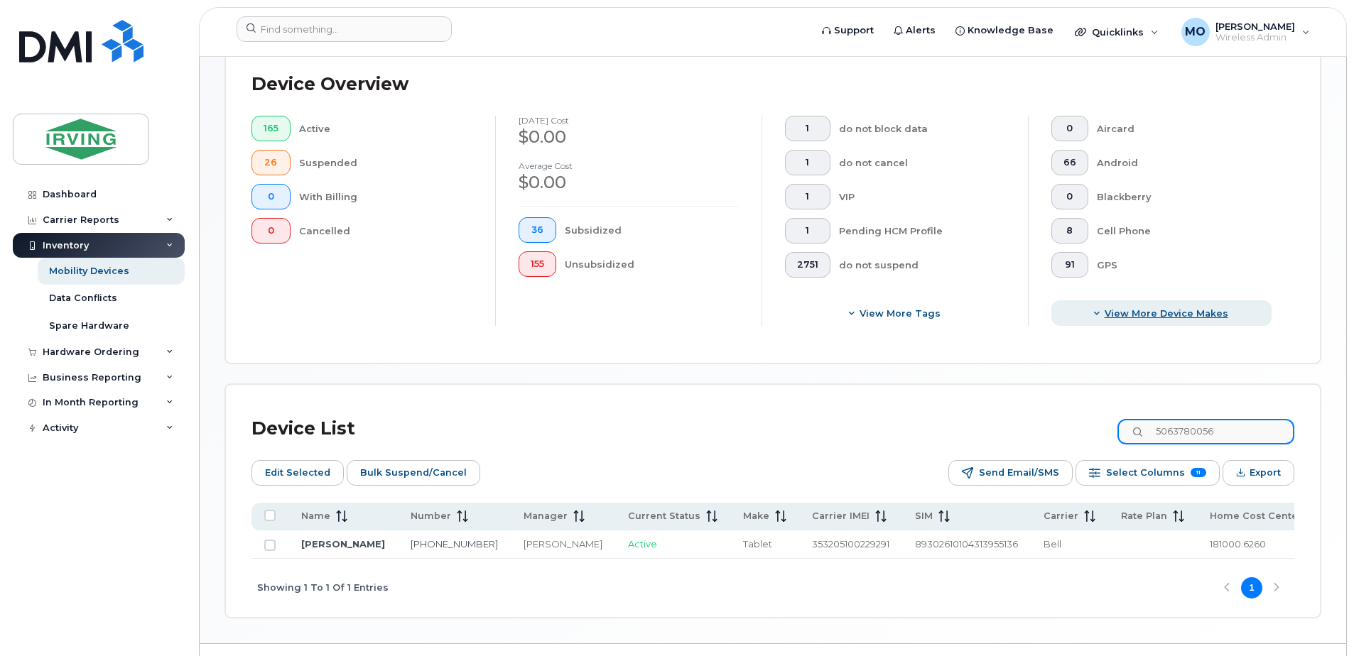
scroll to position [352, 0]
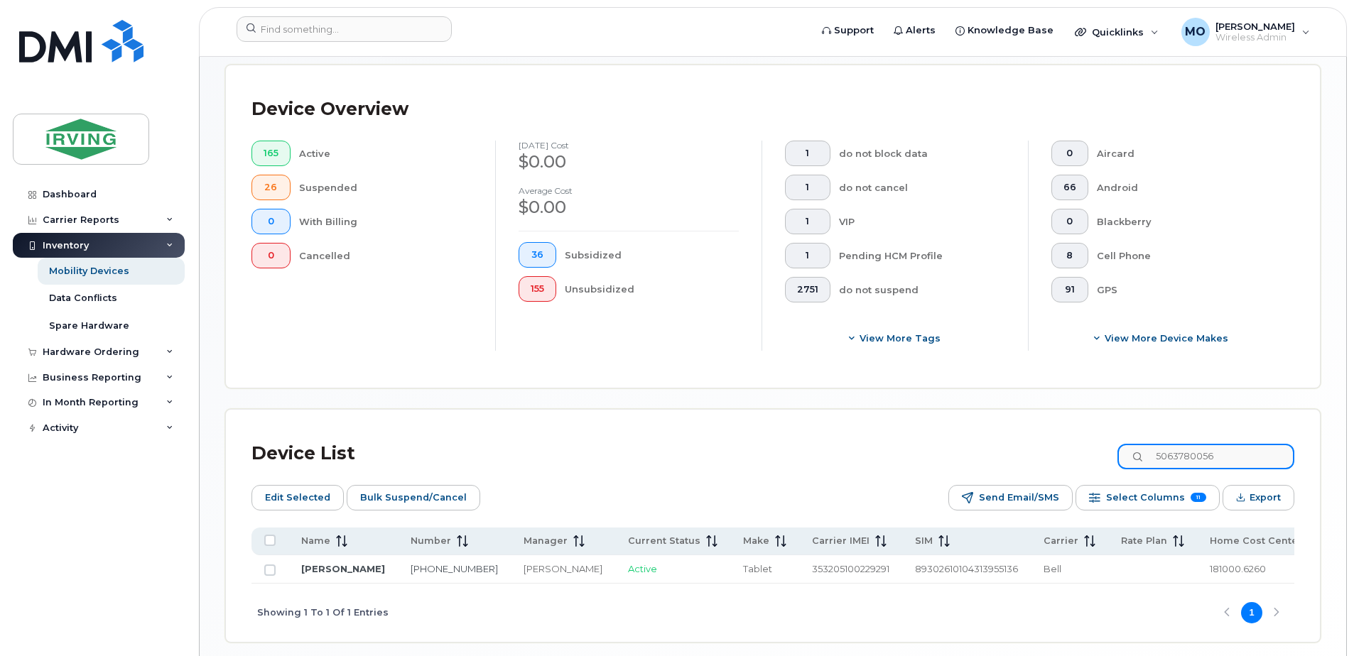
drag, startPoint x: 1207, startPoint y: 458, endPoint x: 861, endPoint y: 458, distance: 346.0
click at [861, 458] on div "Device List 5063780056" at bounding box center [772, 453] width 1043 height 37
type input "9023937034"
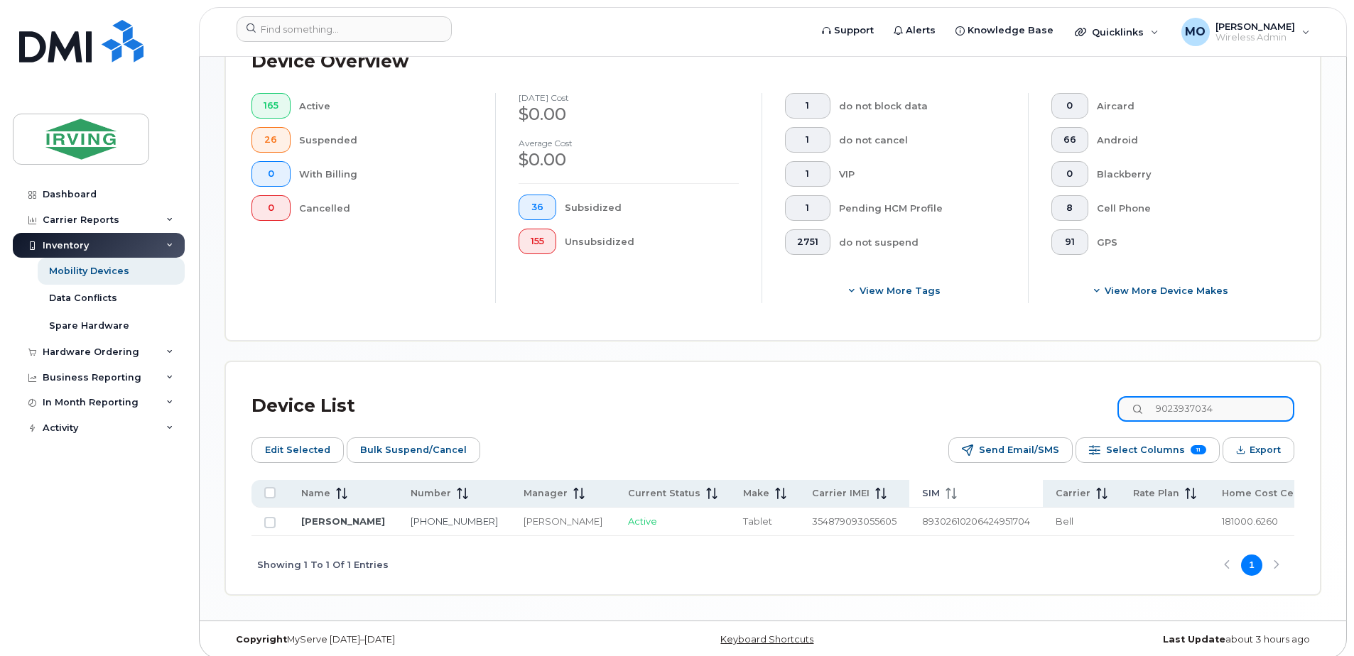
scroll to position [423, 0]
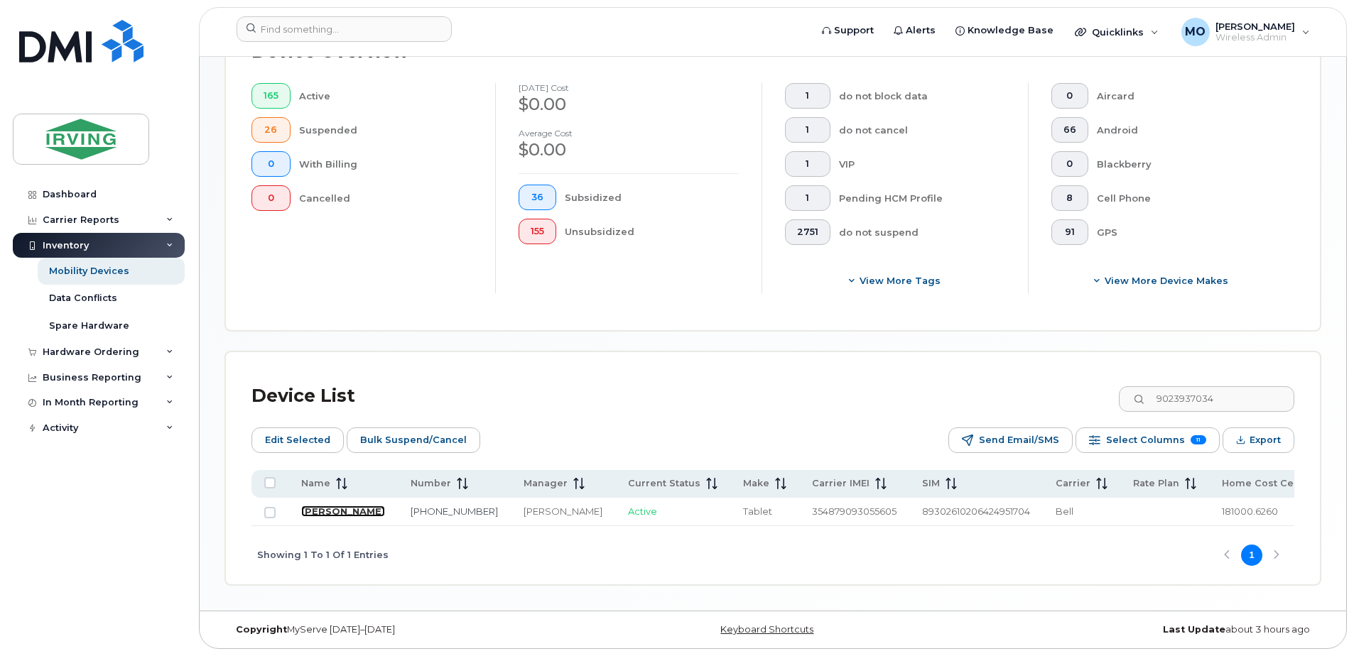
click at [331, 506] on link "[PERSON_NAME]" at bounding box center [343, 511] width 84 height 11
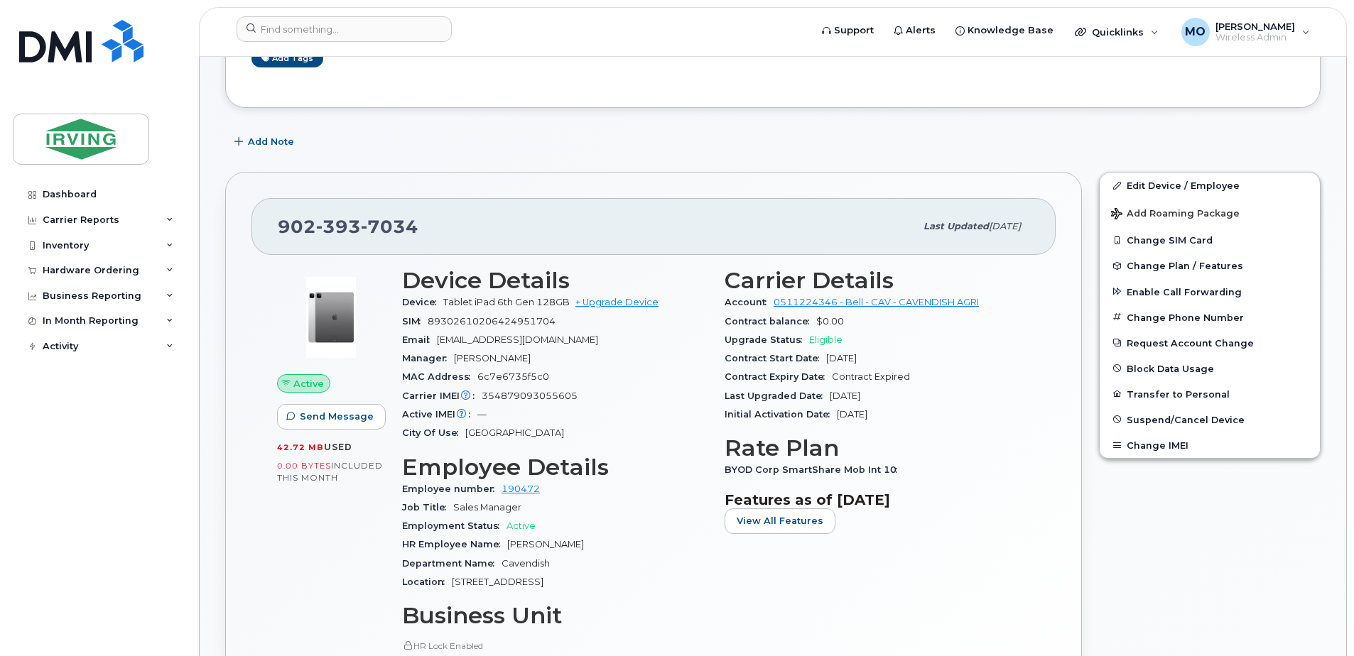
scroll to position [284, 0]
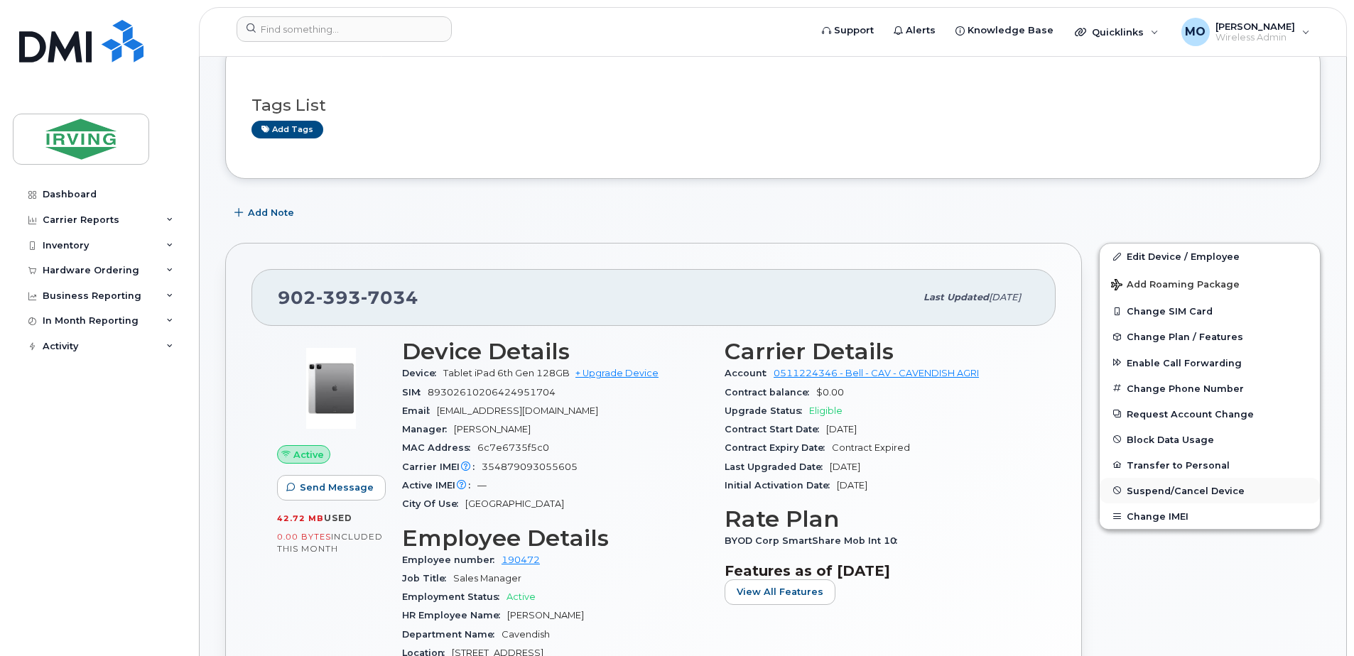
click at [1169, 487] on span "Suspend/Cancel Device" at bounding box center [1186, 490] width 118 height 11
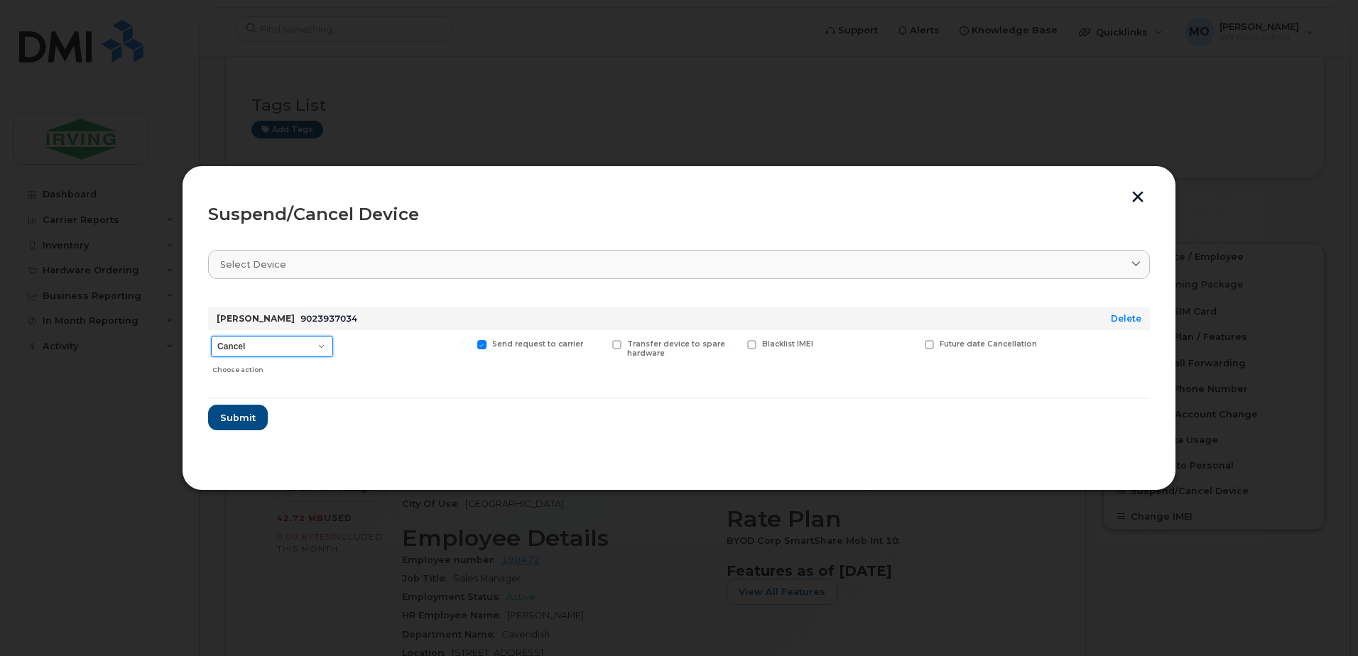
click at [240, 346] on select "Cancel Suspend - Extend Suspension Suspend - Reduced Rate Suspend - Full Rate S…" at bounding box center [272, 346] width 122 height 21
select select "[object Object]"
click at [211, 336] on select "Cancel Suspend - Extend Suspension Suspend - Reduced Rate Suspend - Full Rate S…" at bounding box center [272, 346] width 122 height 21
click at [222, 416] on span "Submit" at bounding box center [238, 417] width 36 height 13
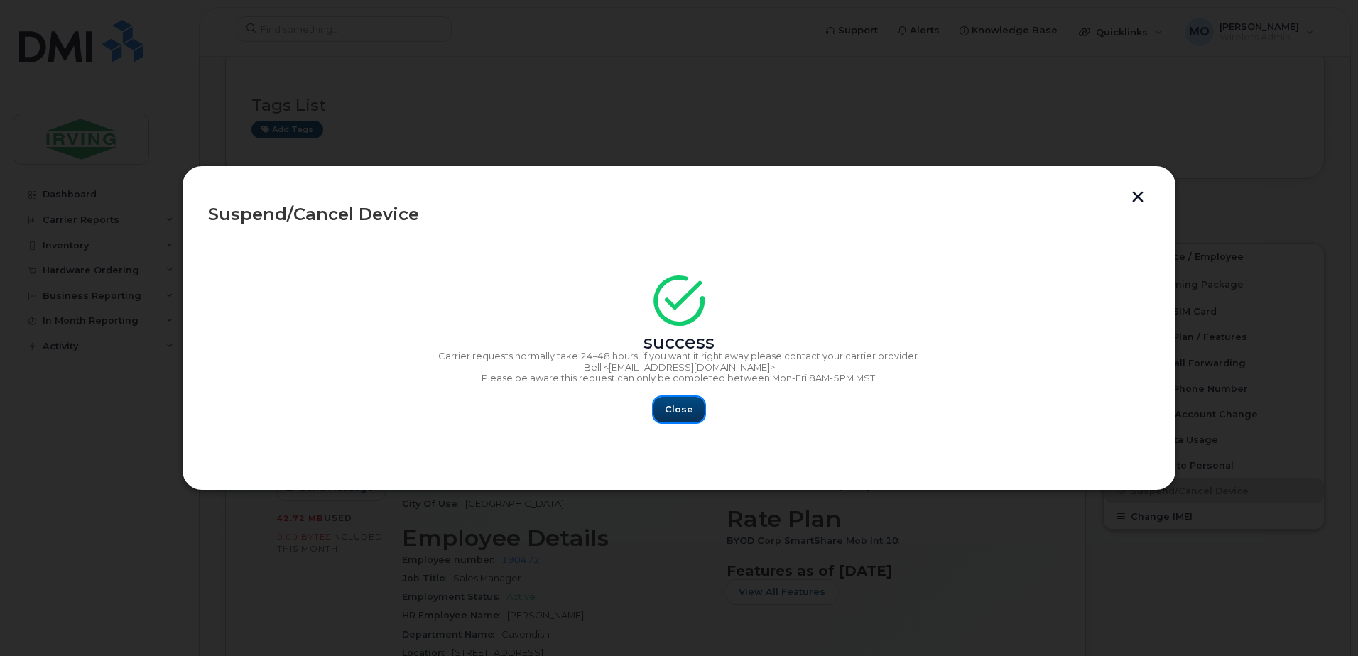
click at [678, 412] on span "Close" at bounding box center [679, 409] width 28 height 13
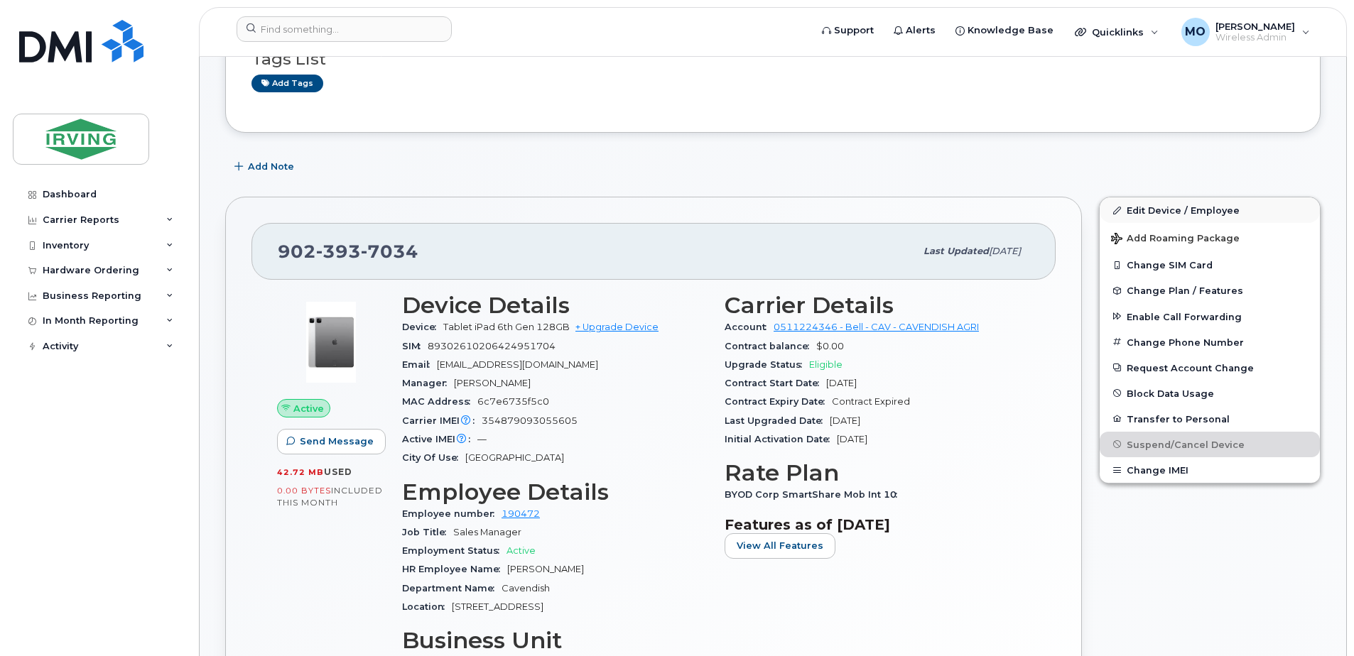
scroll to position [355, 0]
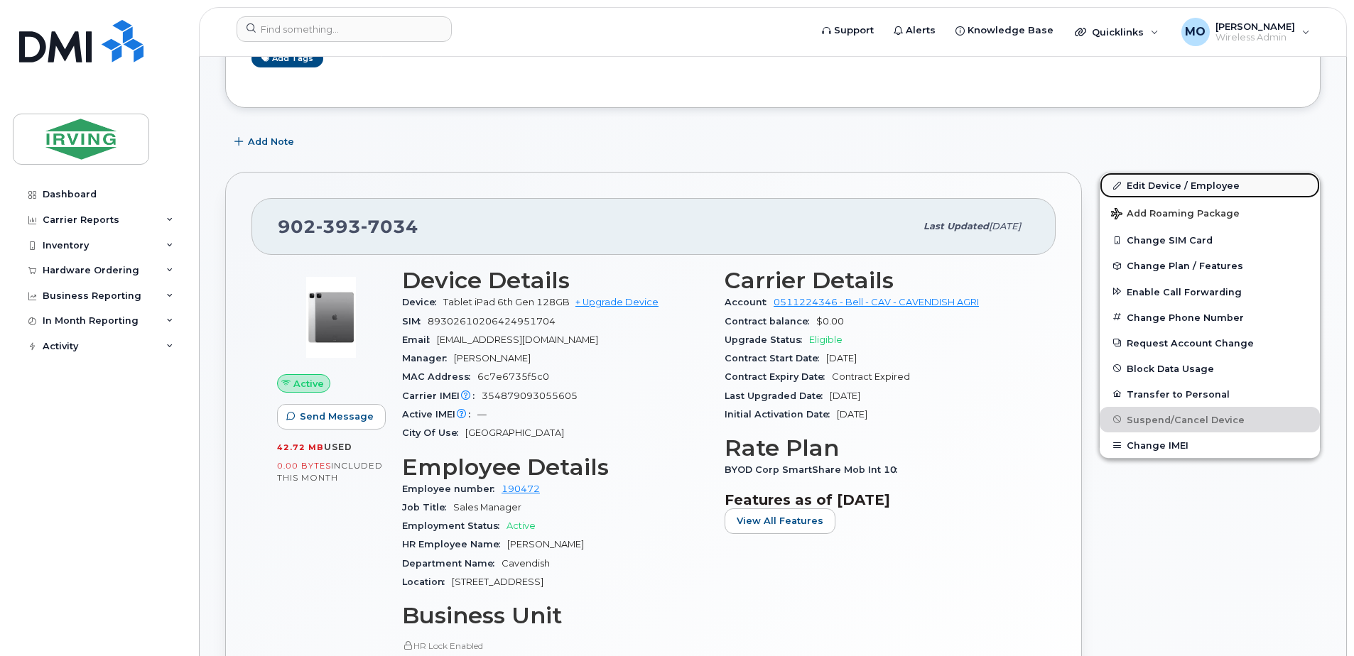
click at [1182, 182] on link "Edit Device / Employee" at bounding box center [1210, 186] width 220 height 26
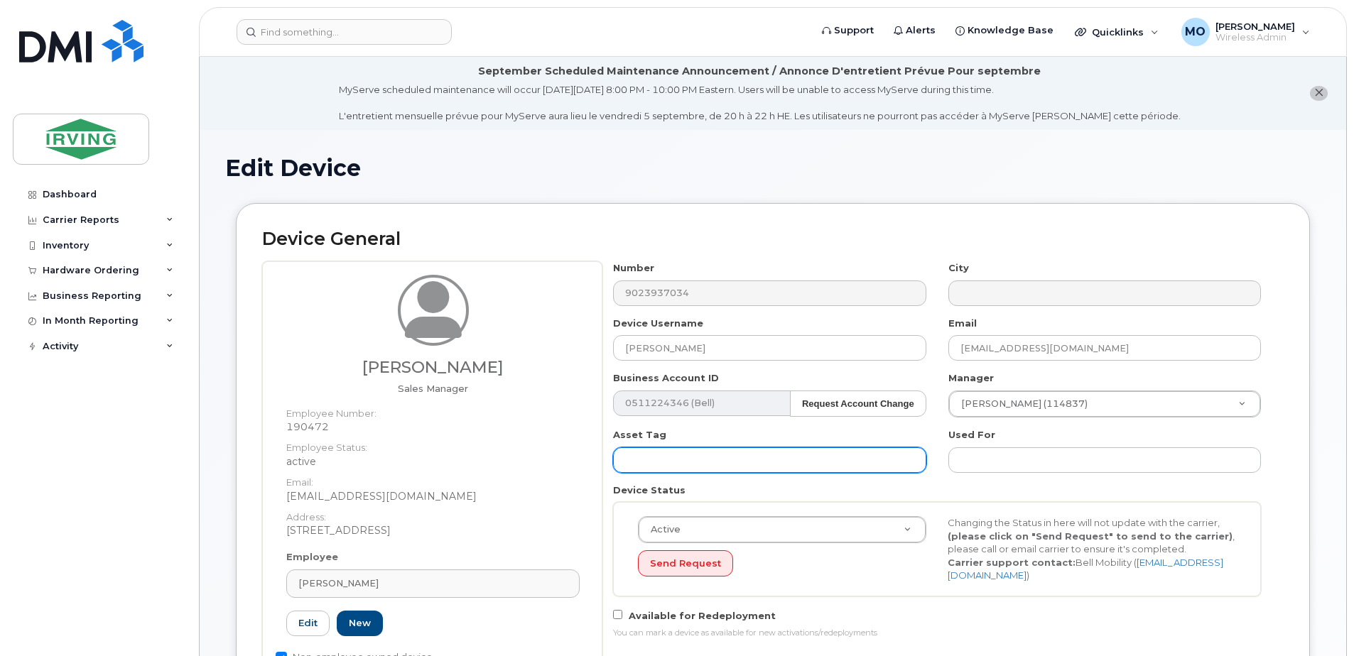
click at [717, 465] on input "text" at bounding box center [769, 461] width 313 height 26
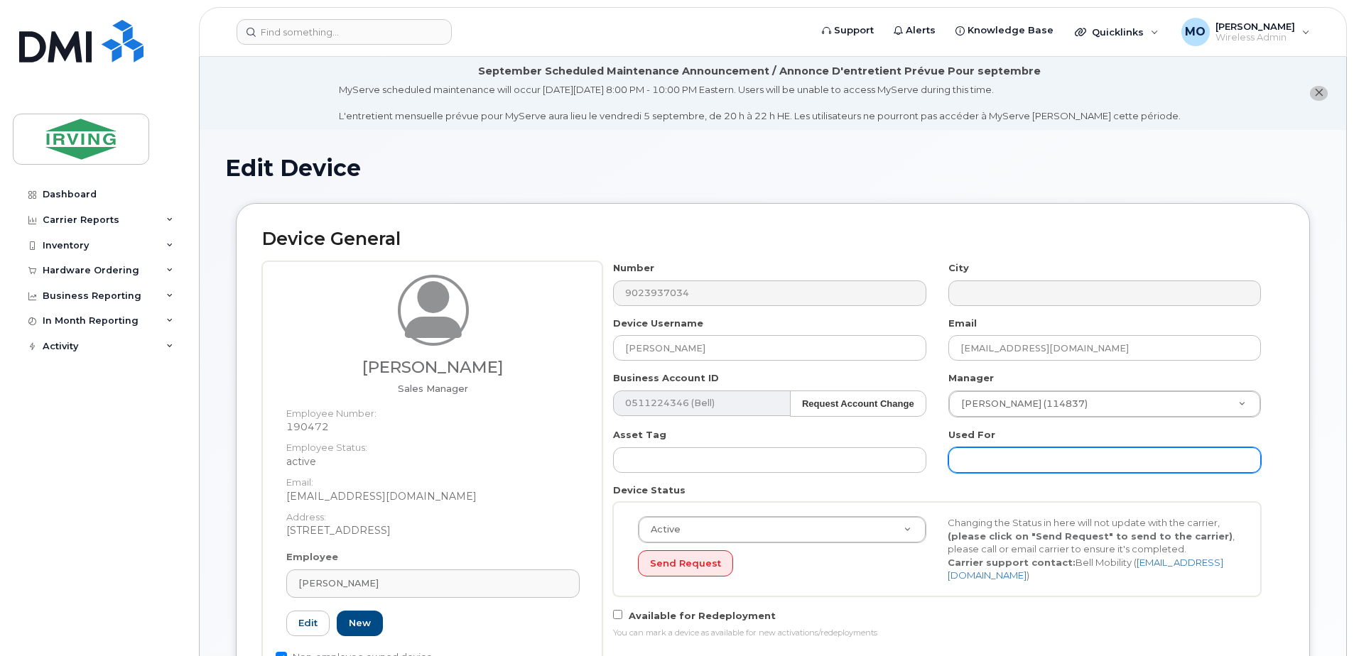
click at [971, 457] on input "text" at bounding box center [1104, 461] width 313 height 26
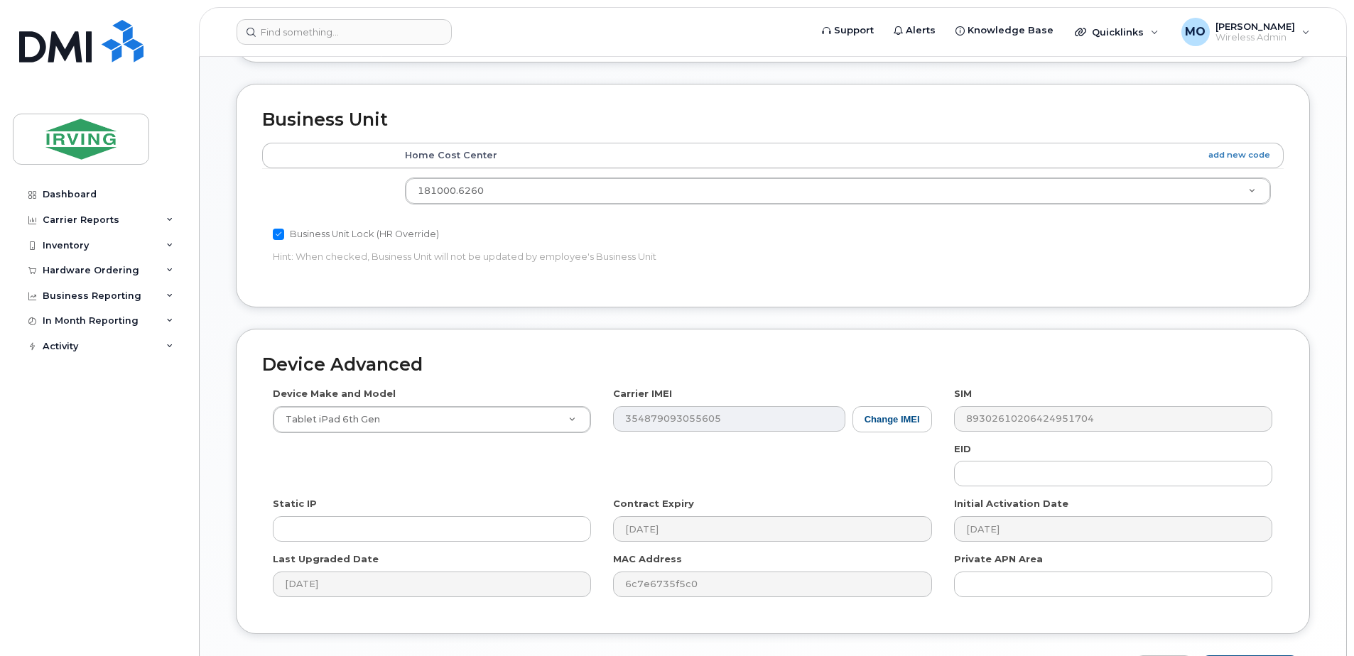
scroll to position [750, 0]
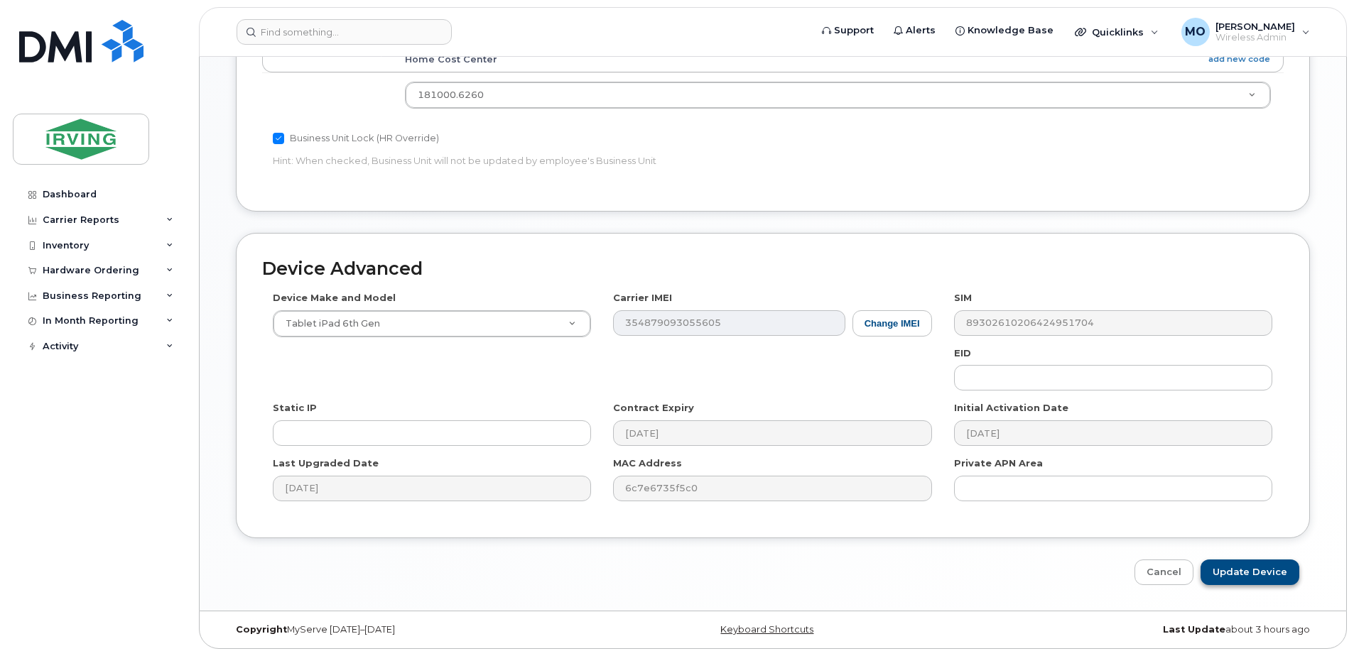
type input "[PERSON_NAME]'s old ipad - spare"
click at [1247, 580] on input "Update Device" at bounding box center [1250, 573] width 99 height 26
type input "Saving..."
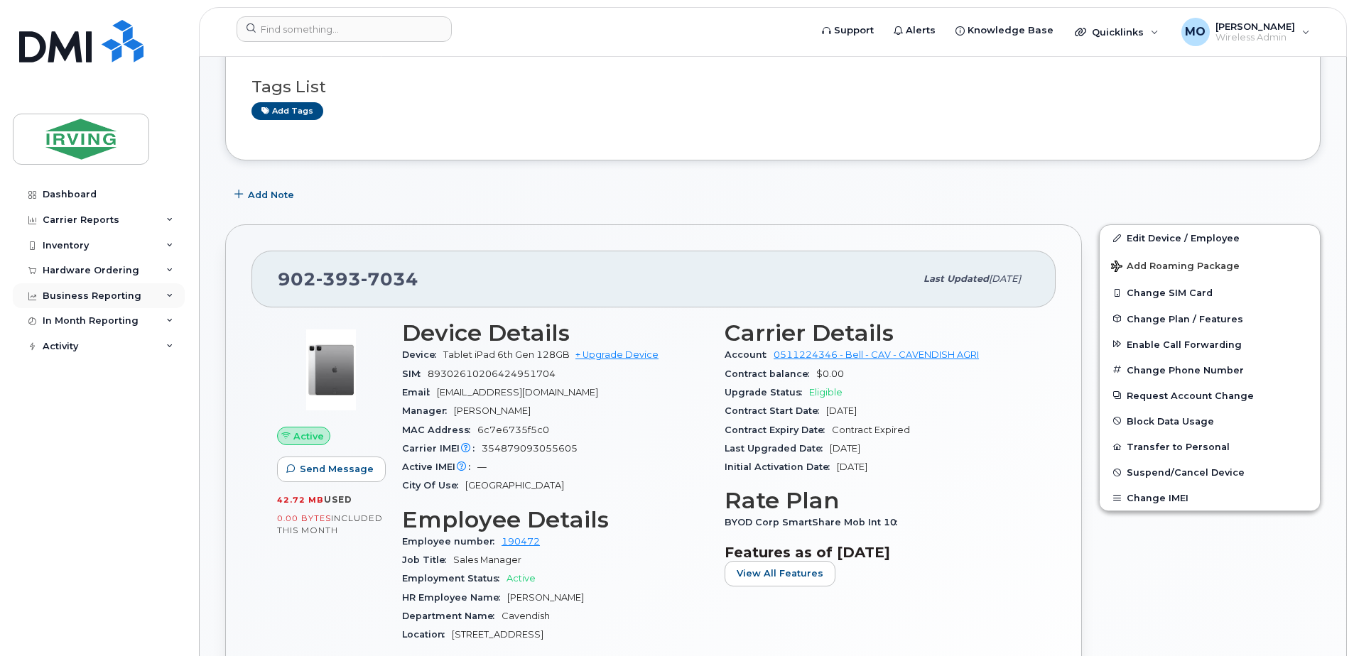
scroll to position [213, 0]
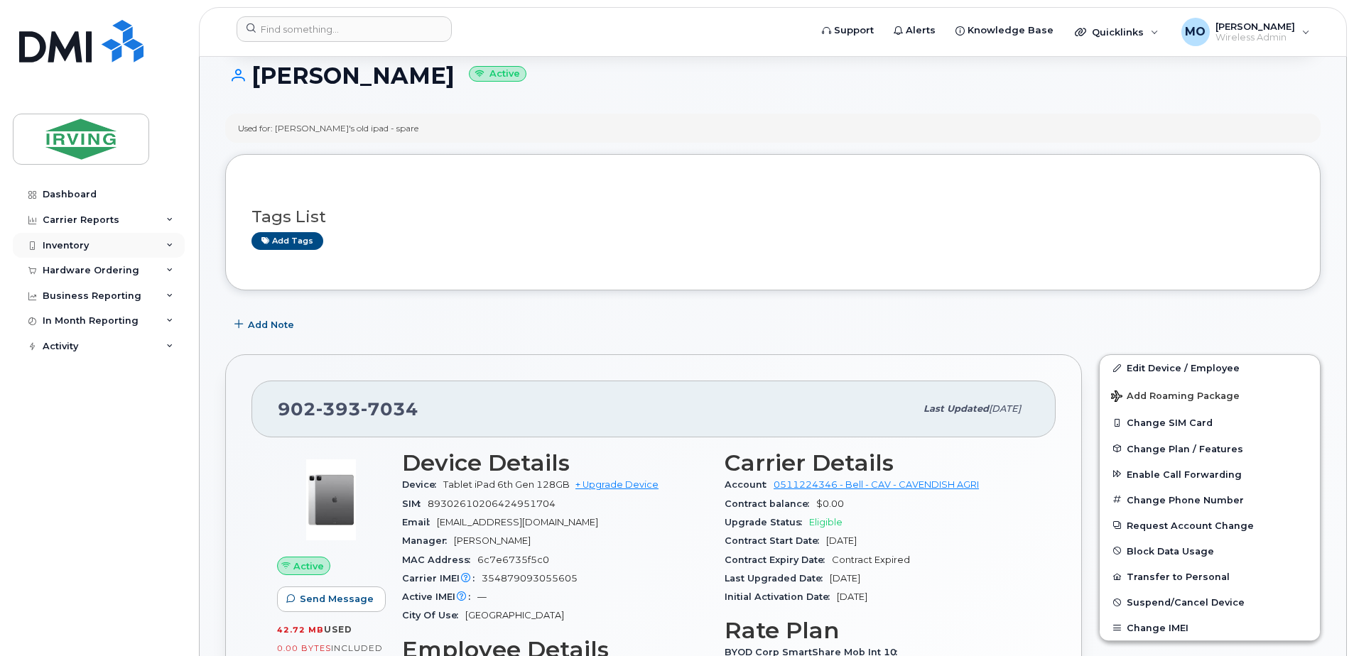
click at [67, 249] on div "Inventory" at bounding box center [66, 245] width 46 height 11
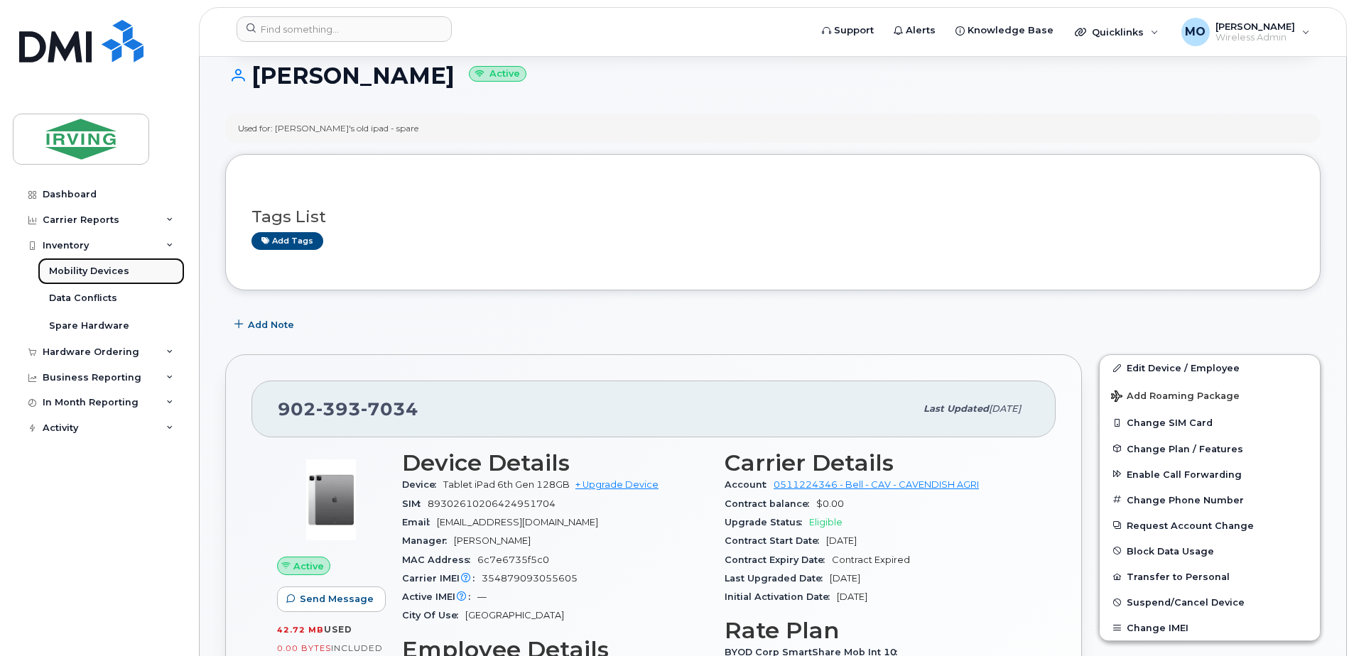
click at [94, 269] on div "Mobility Devices" at bounding box center [89, 271] width 80 height 13
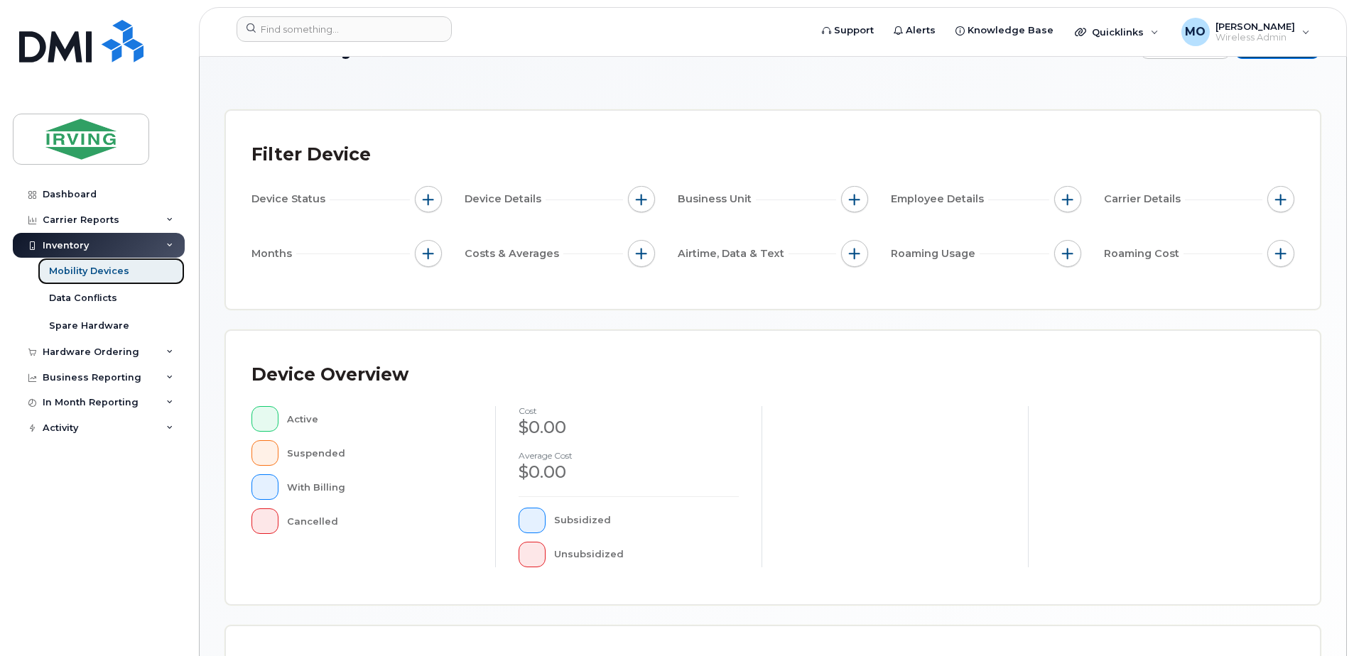
scroll to position [213, 0]
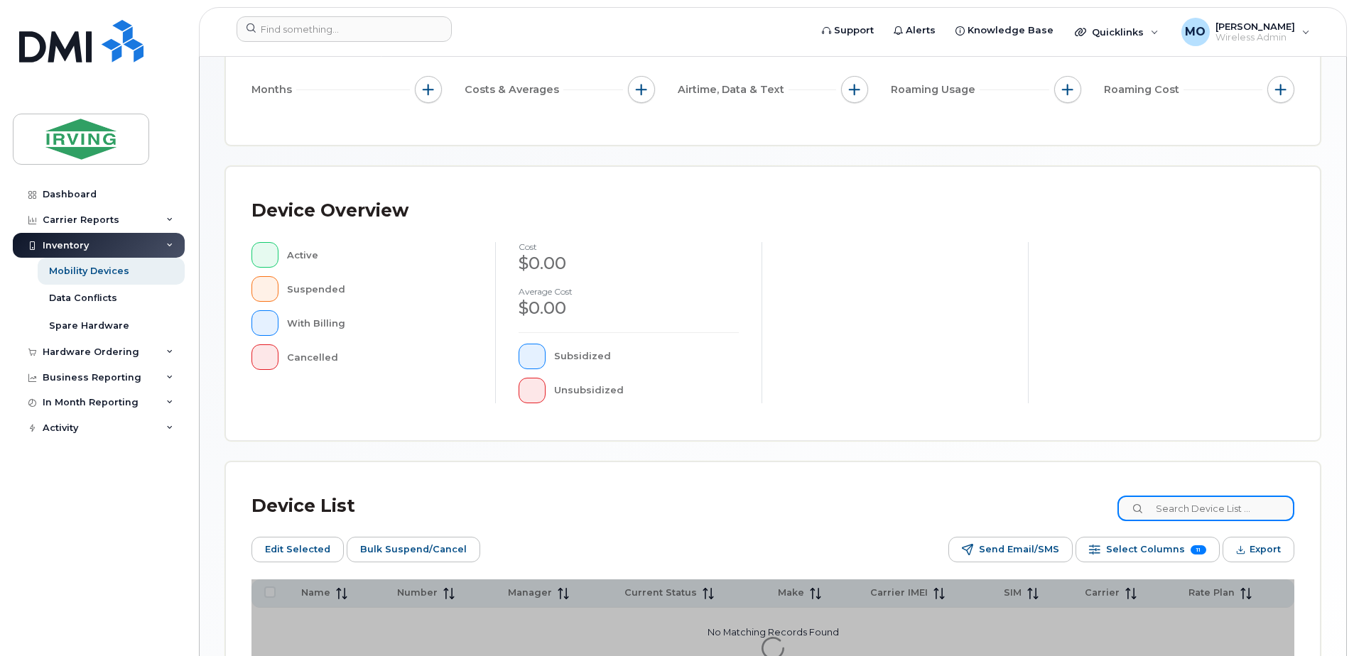
click at [1193, 510] on input at bounding box center [1206, 509] width 177 height 26
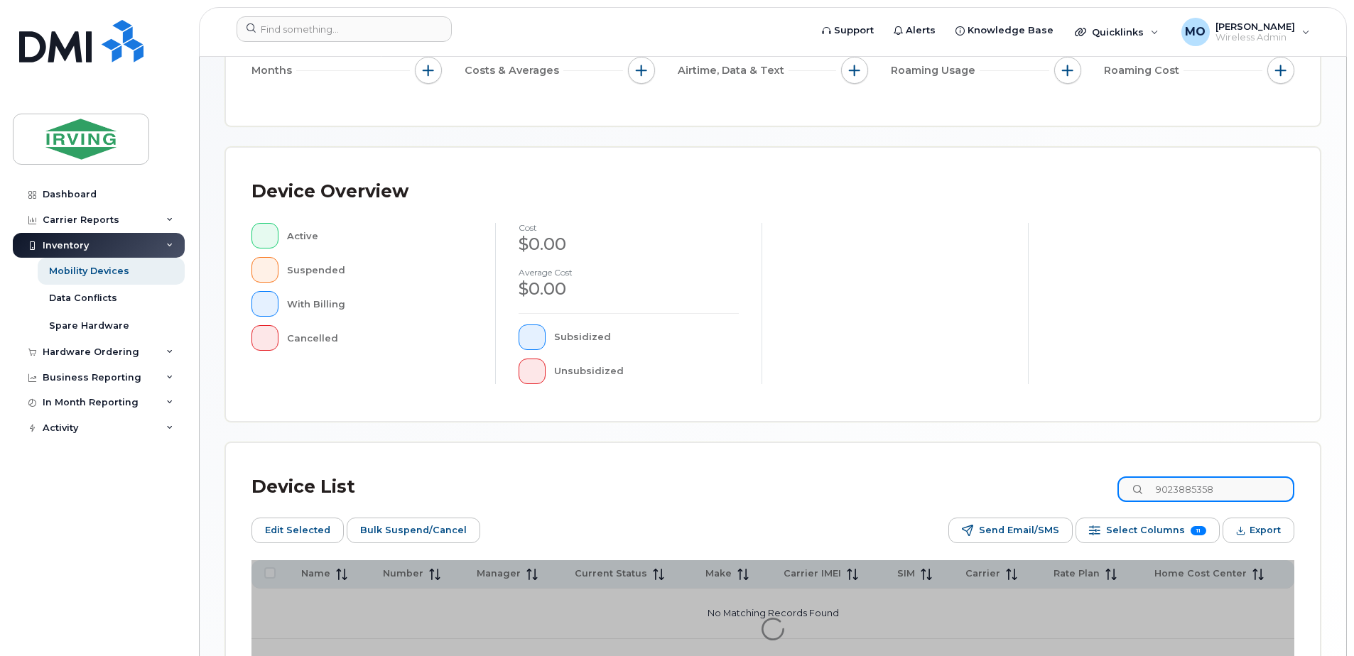
scroll to position [346, 0]
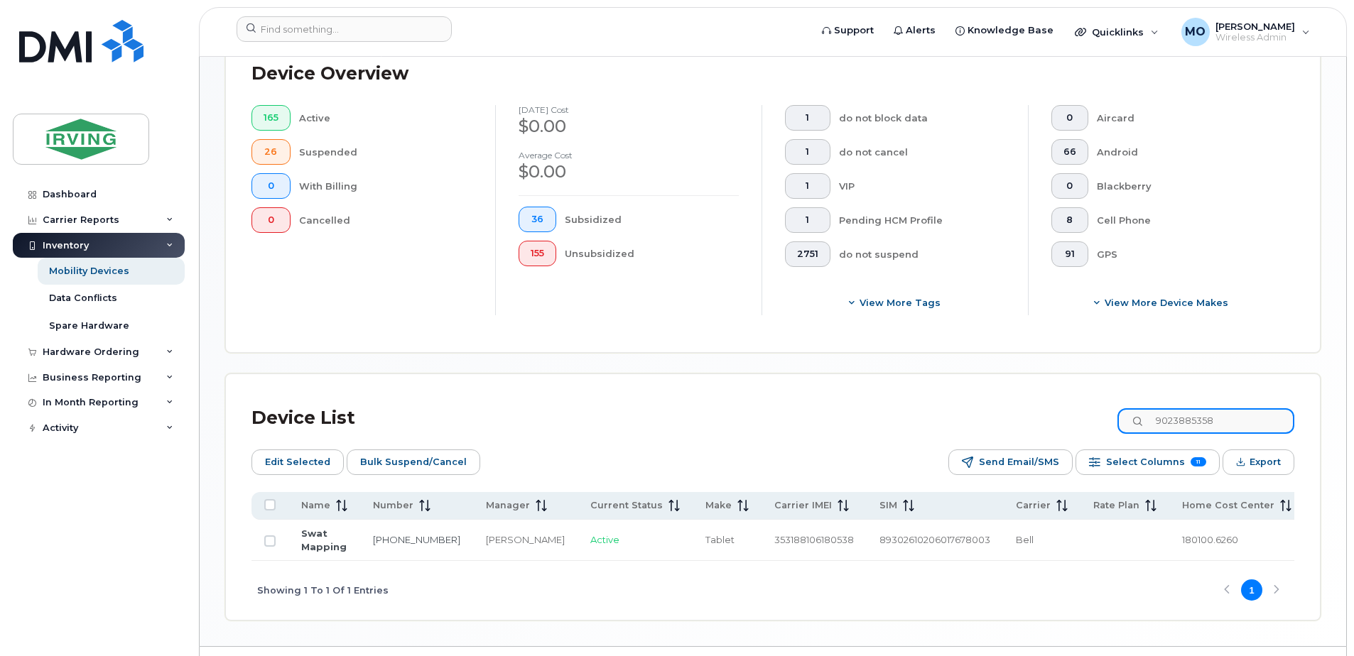
scroll to position [409, 0]
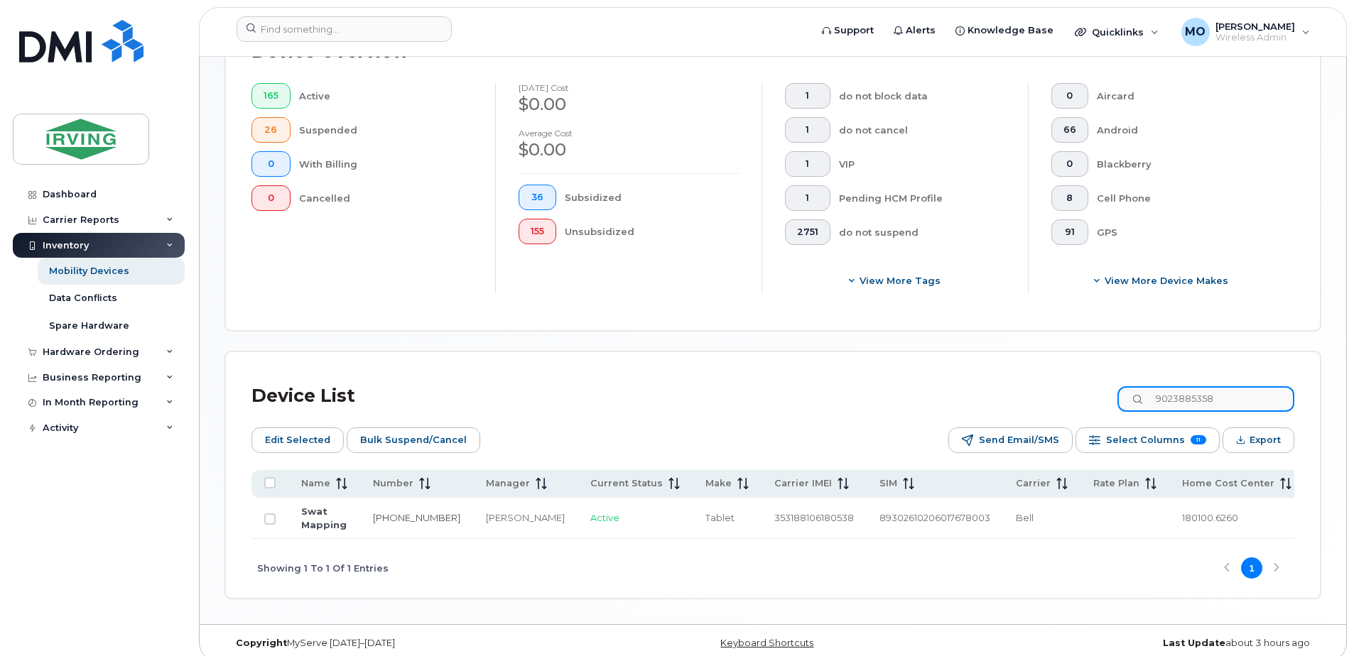
type input "9023885358"
